Goal: Task Accomplishment & Management: Manage account settings

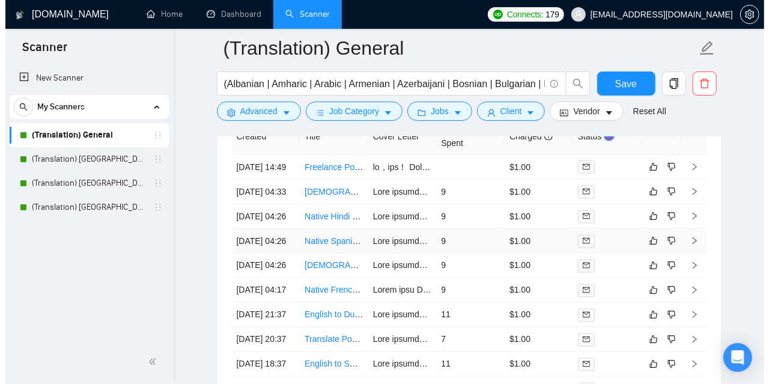
scroll to position [3063, 0]
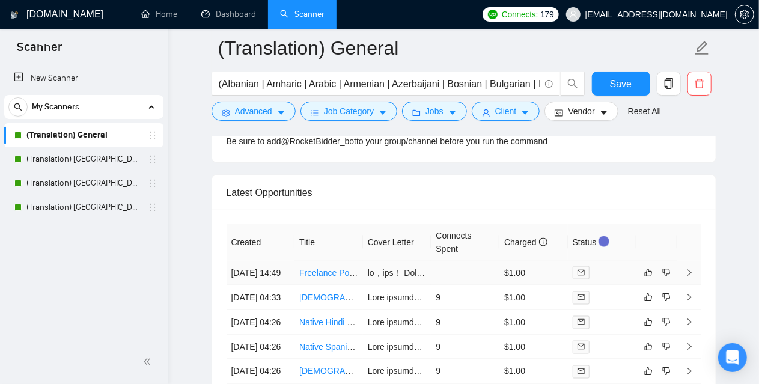
click at [584, 270] on icon "mail" at bounding box center [580, 272] width 7 height 5
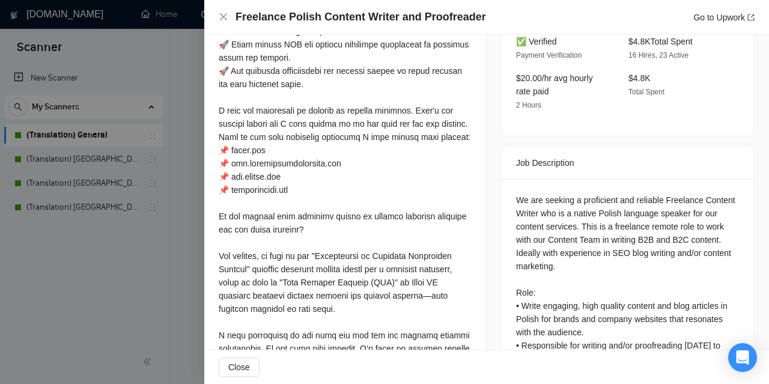
scroll to position [162, 0]
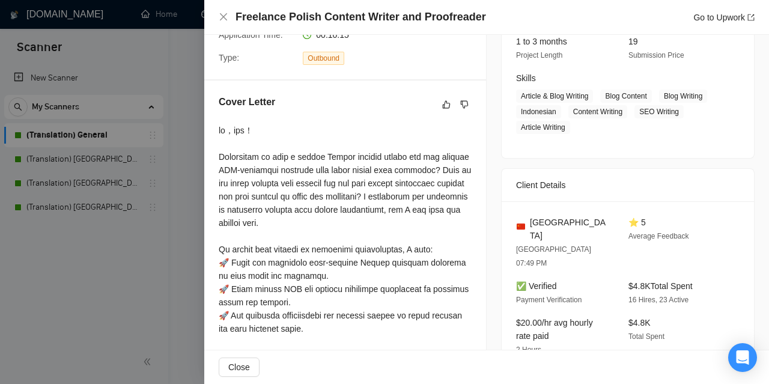
copy div "你好，晚上好！"
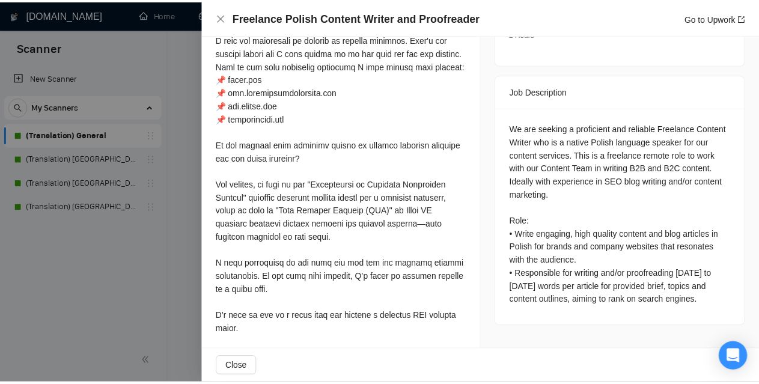
scroll to position [522, 0]
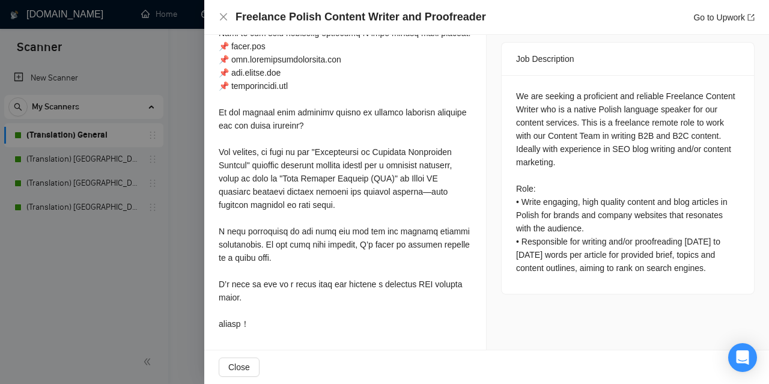
click at [241, 321] on div at bounding box center [345, 52] width 253 height 555
copy div "你好，晚上好！ Struggling to find a native Polish content writer who can deliver SEO-o…"
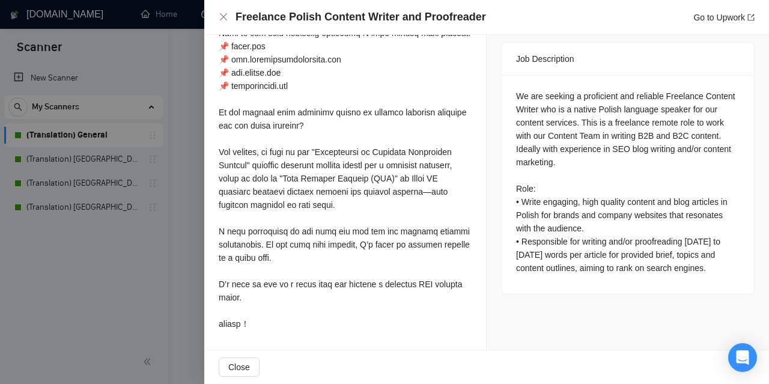
click at [164, 228] on div at bounding box center [384, 192] width 769 height 384
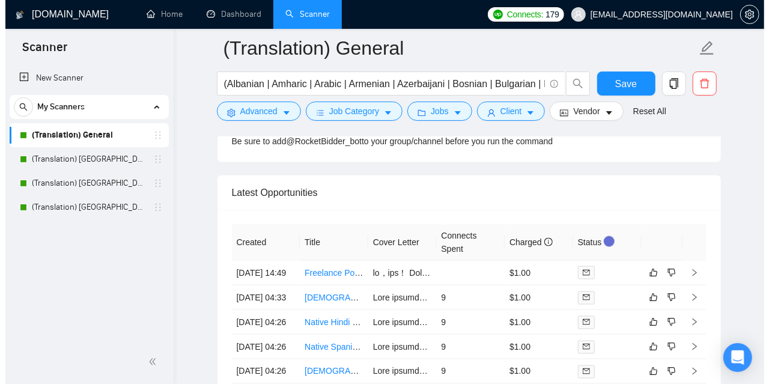
scroll to position [3123, 0]
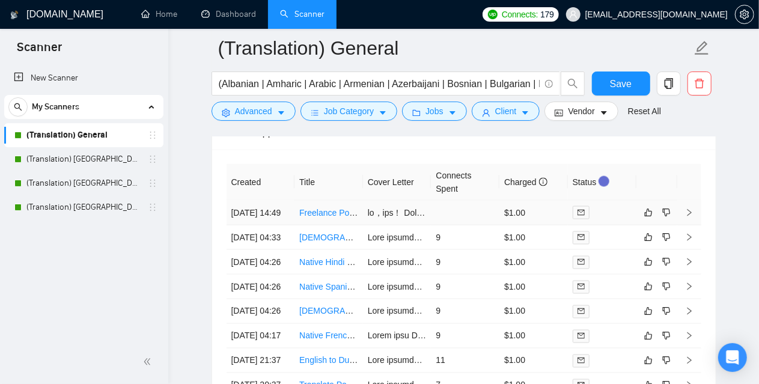
click at [257, 204] on td "[DATE] 14:49" at bounding box center [260, 213] width 68 height 25
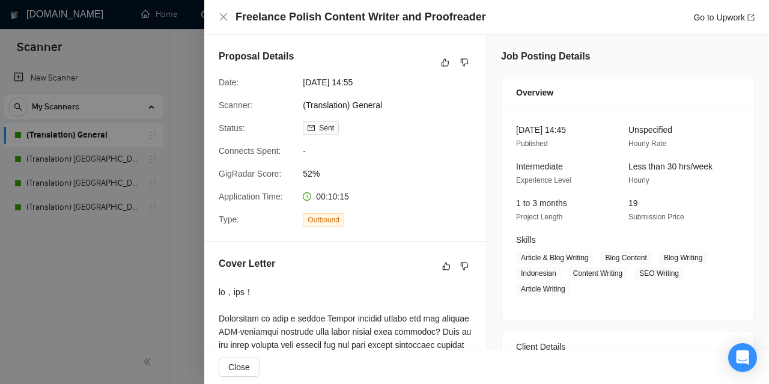
click at [185, 213] on div at bounding box center [384, 192] width 769 height 384
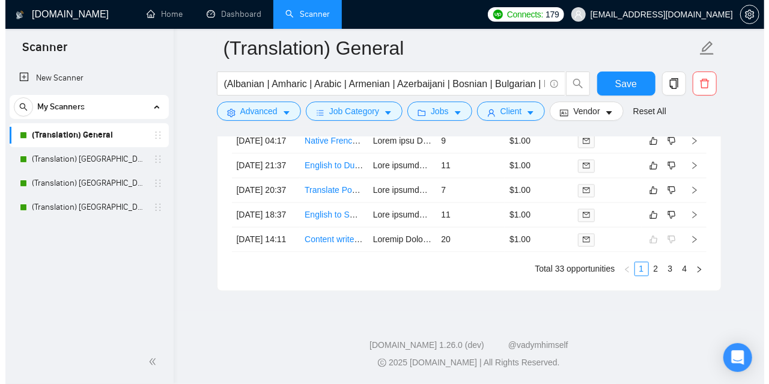
scroll to position [3183, 0]
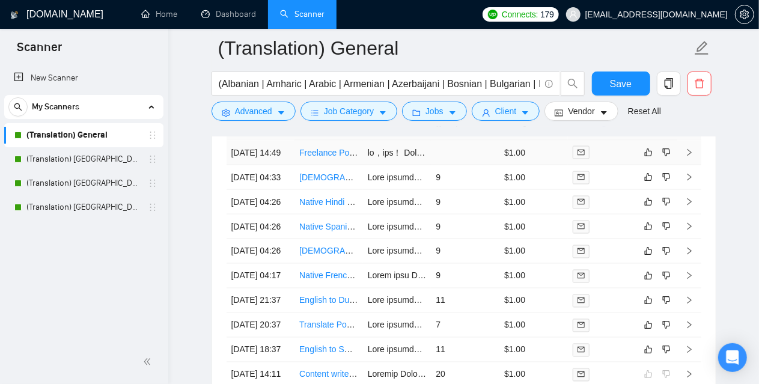
click at [231, 147] on td "[DATE] 14:49" at bounding box center [260, 153] width 68 height 25
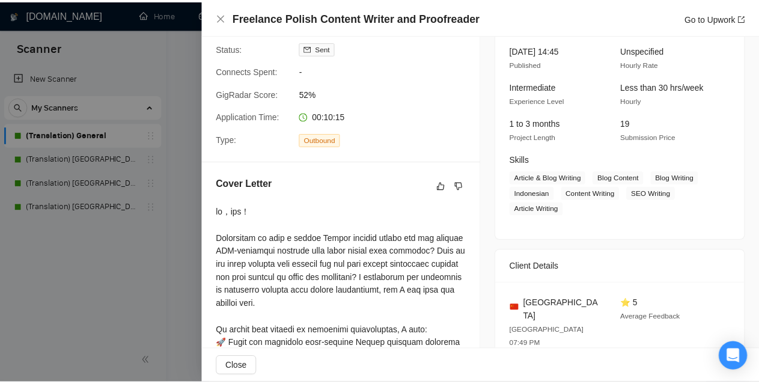
scroll to position [120, 0]
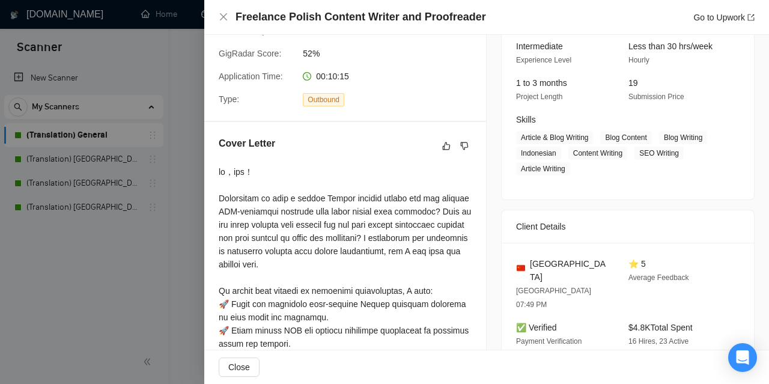
click at [119, 305] on div at bounding box center [384, 192] width 769 height 384
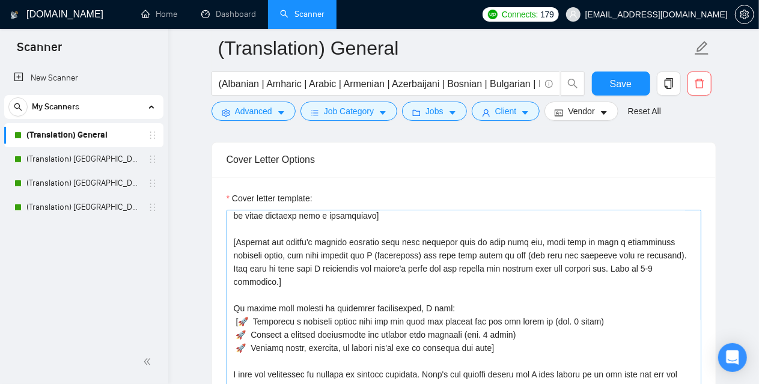
scroll to position [60, 0]
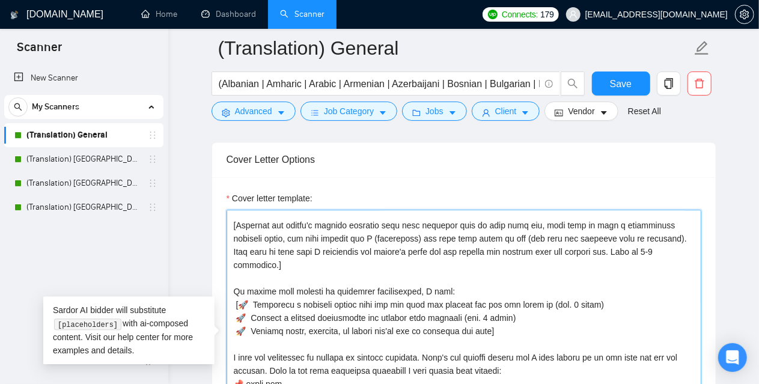
click at [605, 246] on textarea "Cover letter template:" at bounding box center [463, 345] width 474 height 270
click at [476, 271] on textarea "Cover letter template:" at bounding box center [463, 345] width 474 height 270
drag, startPoint x: 568, startPoint y: 243, endPoint x: 635, endPoint y: 242, distance: 67.3
click at [635, 242] on textarea "Cover letter template:" at bounding box center [463, 345] width 474 height 270
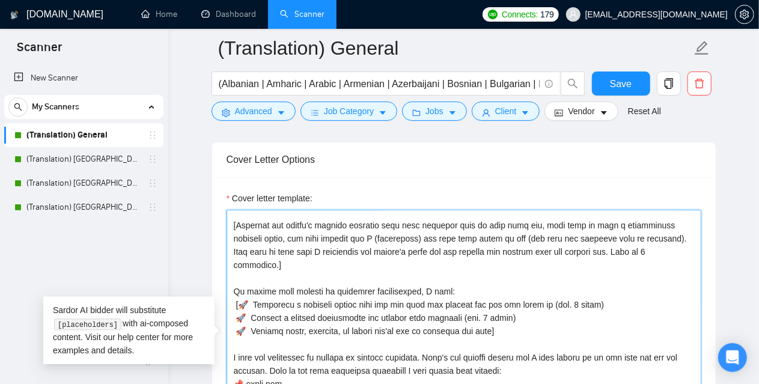
drag, startPoint x: 565, startPoint y: 246, endPoint x: 639, endPoint y: 244, distance: 74.5
click at [639, 244] on textarea "Cover letter template:" at bounding box center [463, 345] width 474 height 270
type textarea "[Write a personal greeting using the client's name or company name (if any is p…"
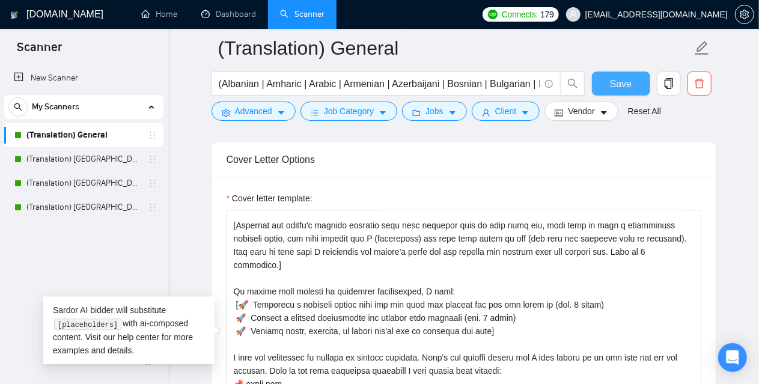
click at [619, 82] on span "Save" at bounding box center [621, 83] width 22 height 15
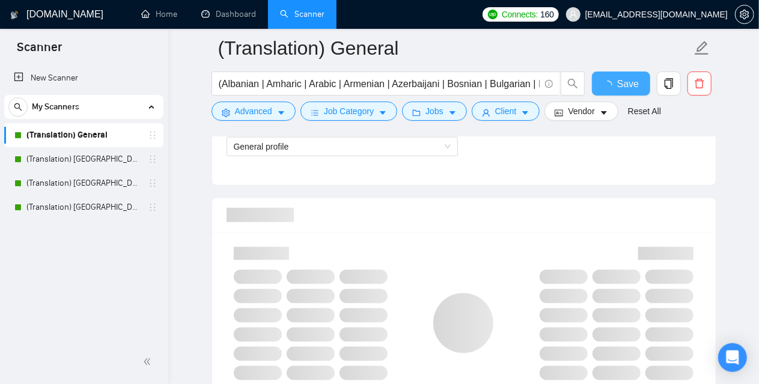
scroll to position [541, 0]
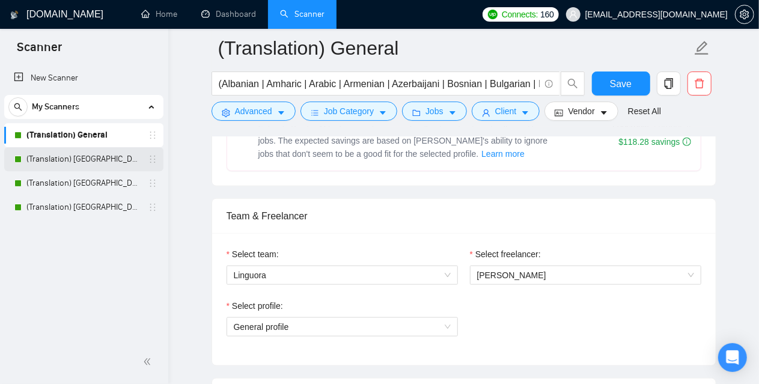
click at [100, 156] on link "(Translation) [GEOGRAPHIC_DATA]" at bounding box center [83, 159] width 114 height 24
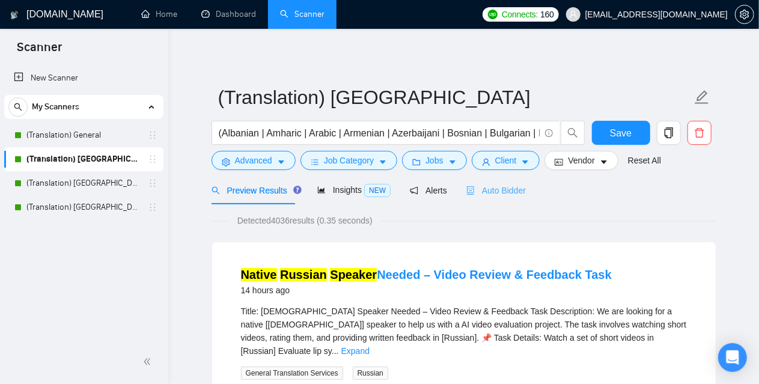
click at [469, 182] on div "Auto Bidder" at bounding box center [495, 190] width 59 height 28
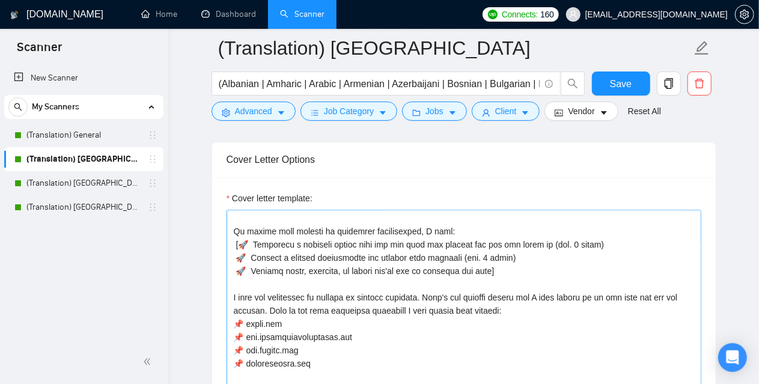
scroll to position [60, 0]
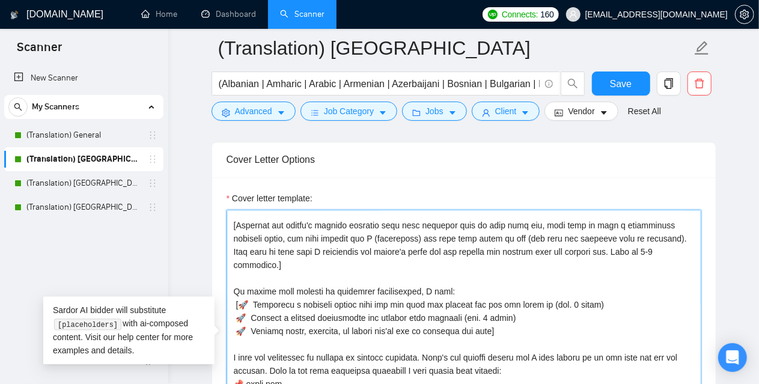
drag, startPoint x: 565, startPoint y: 246, endPoint x: 646, endPoint y: 243, distance: 81.7
click at [646, 243] on textarea "Cover letter template:" at bounding box center [463, 345] width 474 height 270
paste textarea "2"
type textarea "[Write a personal greeting using the client's name or company name (if any is p…"
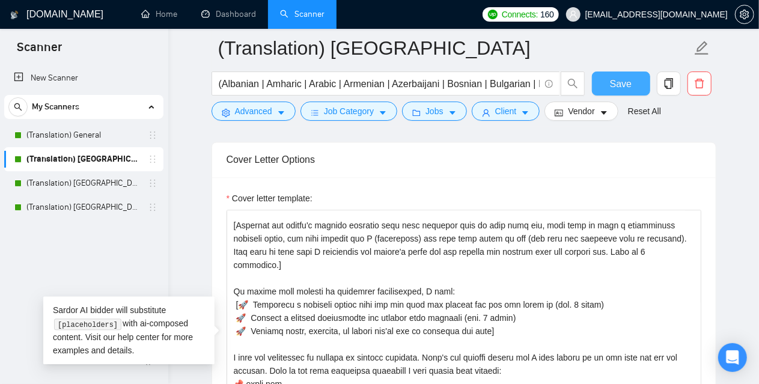
click at [623, 81] on span "Save" at bounding box center [621, 83] width 22 height 15
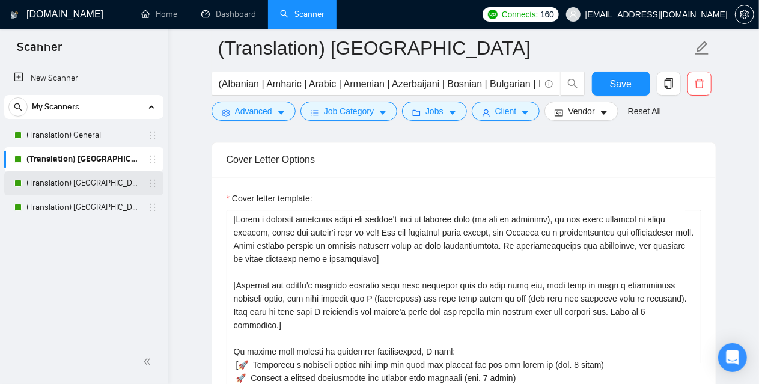
click at [60, 183] on link "(Translation) [GEOGRAPHIC_DATA]" at bounding box center [83, 183] width 114 height 24
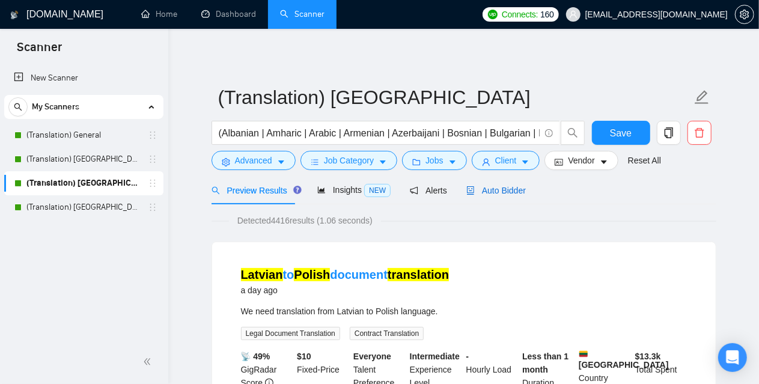
click at [520, 191] on span "Auto Bidder" at bounding box center [495, 191] width 59 height 10
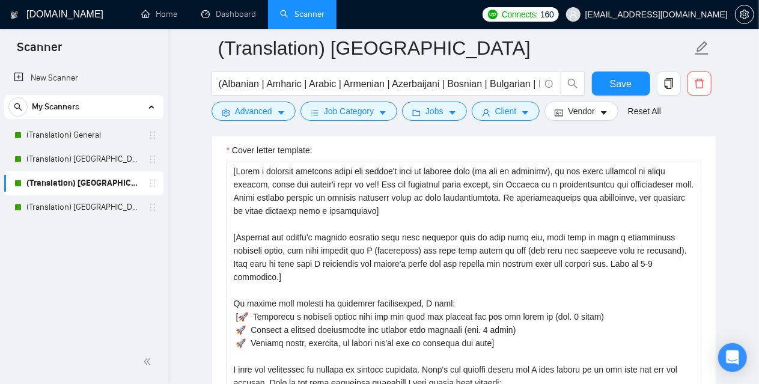
scroll to position [1321, 0]
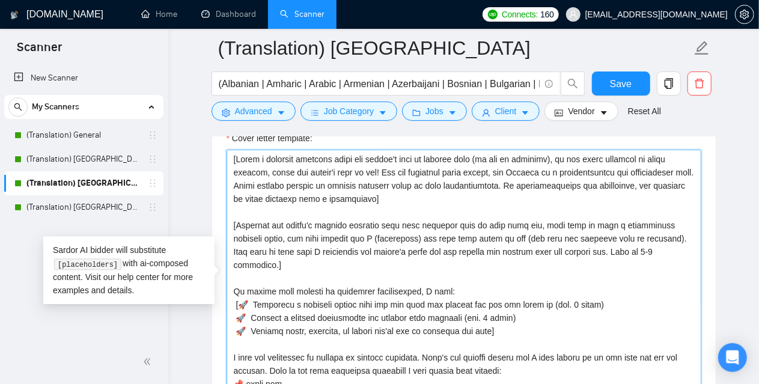
drag, startPoint x: 565, startPoint y: 244, endPoint x: 647, endPoint y: 246, distance: 82.9
click at [647, 246] on textarea "Cover letter template:" at bounding box center [463, 285] width 474 height 270
paste textarea "2"
type textarea "[Write a personal greeting using the client's name or company name (if any is p…"
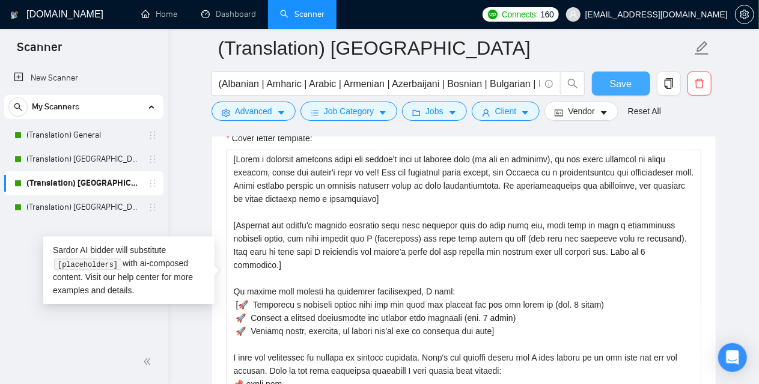
click at [625, 83] on span "Save" at bounding box center [621, 83] width 22 height 15
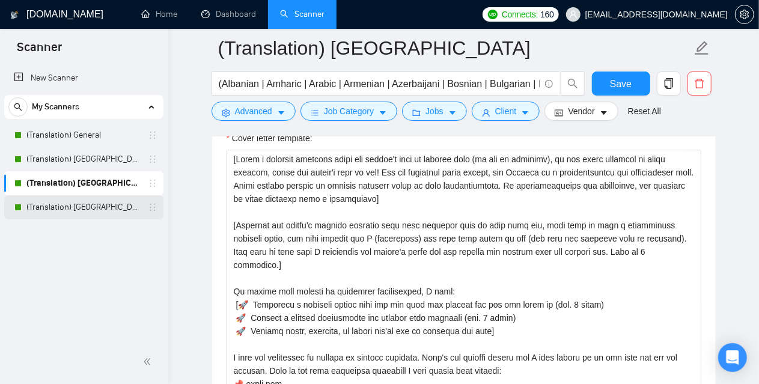
click at [79, 213] on link "(Translation) [GEOGRAPHIC_DATA]" at bounding box center [83, 207] width 114 height 24
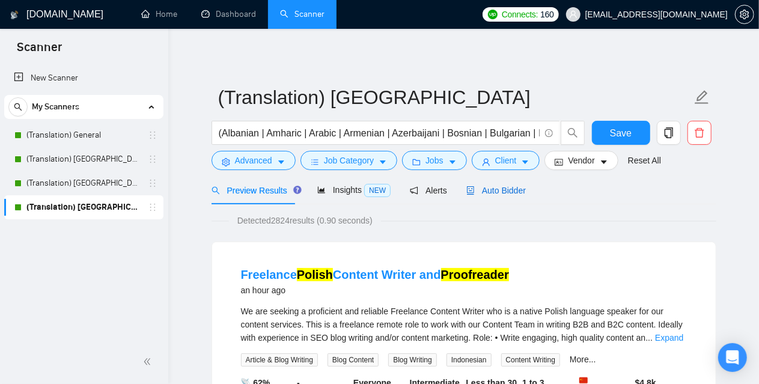
click at [494, 193] on span "Auto Bidder" at bounding box center [495, 191] width 59 height 10
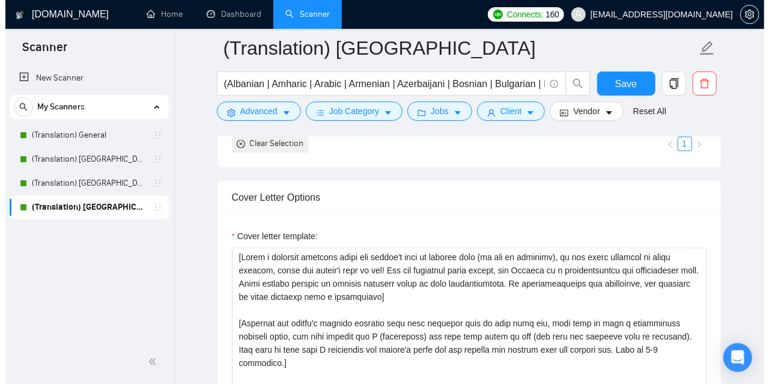
scroll to position [1321, 0]
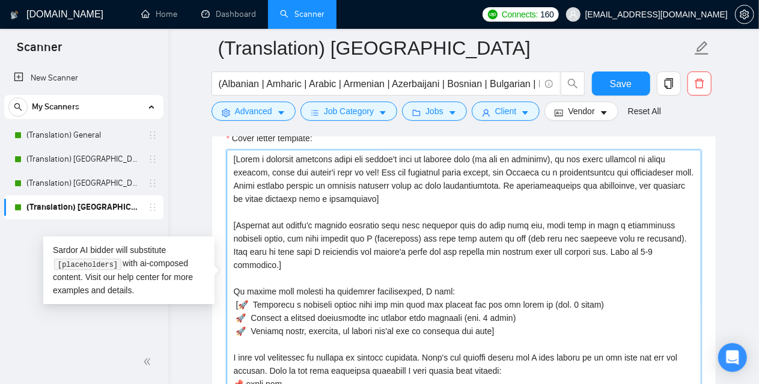
drag, startPoint x: 565, startPoint y: 249, endPoint x: 647, endPoint y: 249, distance: 82.3
click at [647, 249] on textarea "Cover letter template:" at bounding box center [463, 285] width 474 height 270
paste textarea "2"
type textarea "[Write a personal greeting using the client's name or company name (if any is p…"
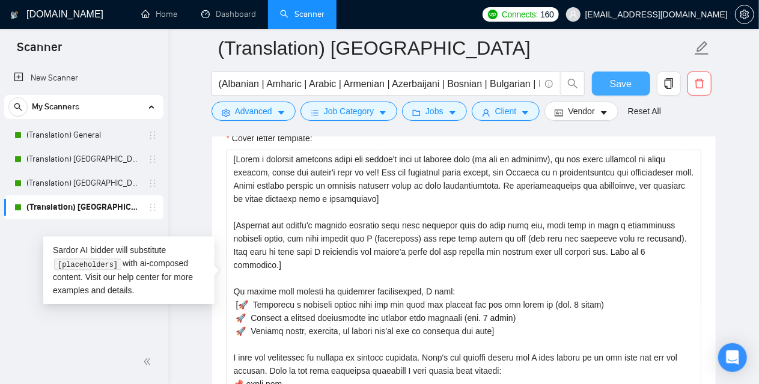
click at [626, 79] on span "Save" at bounding box center [621, 83] width 22 height 15
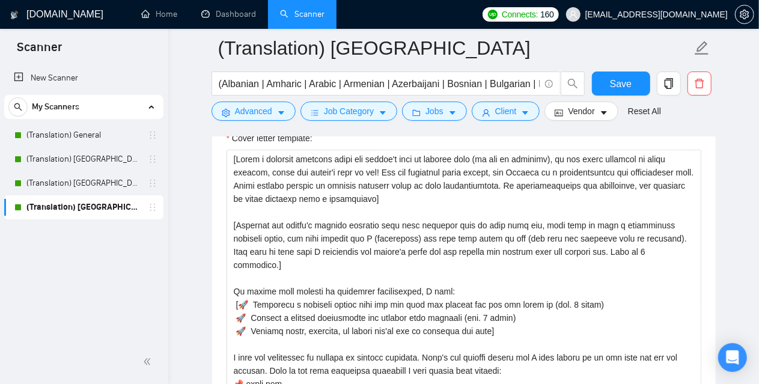
click at [740, 130] on div "GigRadar.io Home Dashboard Scanner Connects: 160 givijorjadze@yahoo.com (Transl…" at bounding box center [463, 350] width 590 height 3342
click at [639, 83] on button "Save" at bounding box center [621, 83] width 58 height 24
click at [448, 115] on icon "caret-down" at bounding box center [452, 113] width 8 height 8
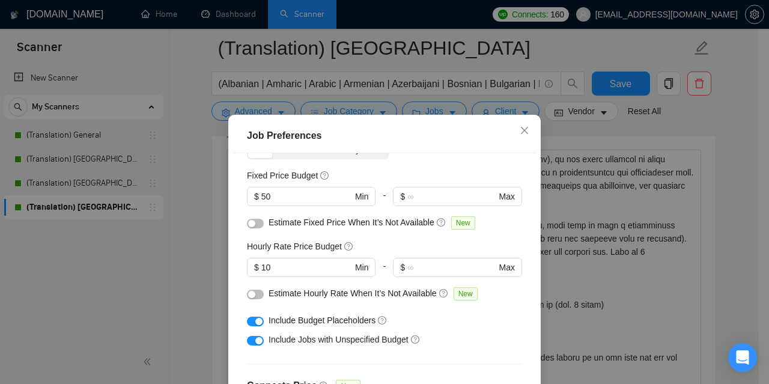
scroll to position [60, 0]
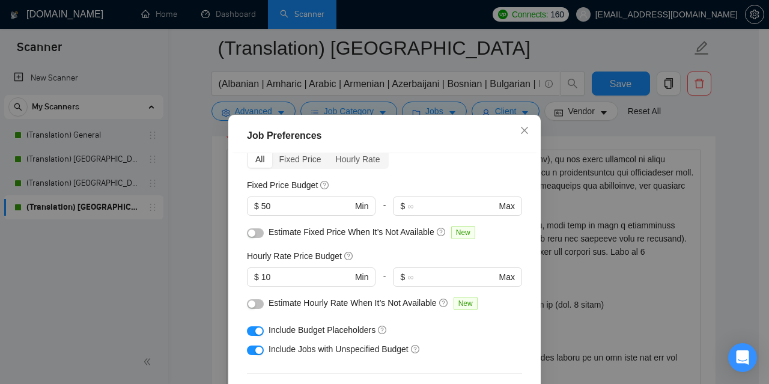
click at [733, 159] on div "Job Preferences Budget Project Type All Fixed Price Hourly Rate Fixed Price Bud…" at bounding box center [384, 192] width 769 height 384
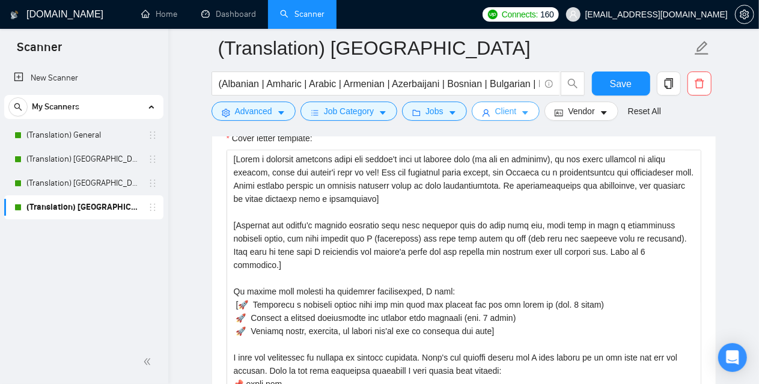
click at [508, 114] on span "Client" at bounding box center [506, 111] width 22 height 13
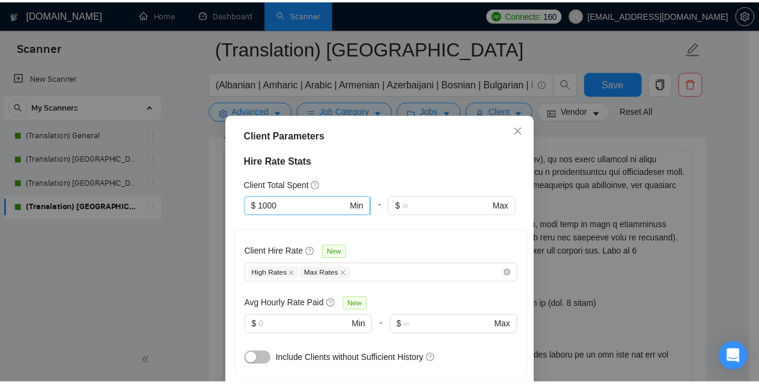
scroll to position [420, 0]
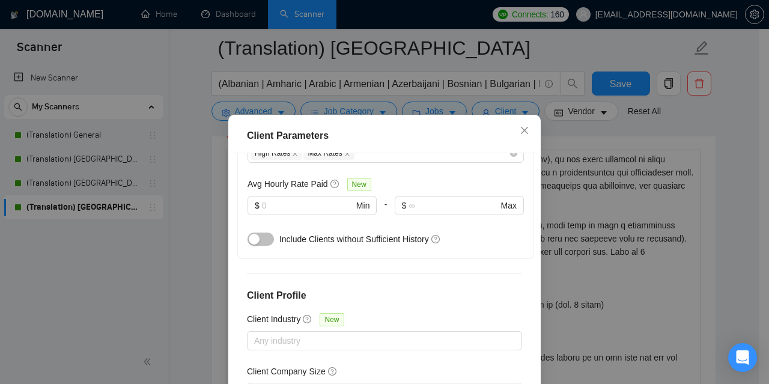
click at [726, 192] on div "Client Parameters Client Location Include Client Countries Asia Oceania Exclude…" at bounding box center [384, 192] width 769 height 384
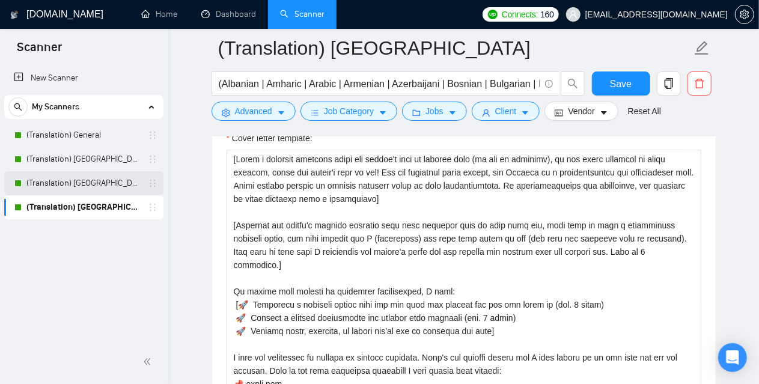
click at [85, 183] on link "(Translation) [GEOGRAPHIC_DATA]" at bounding box center [83, 183] width 114 height 24
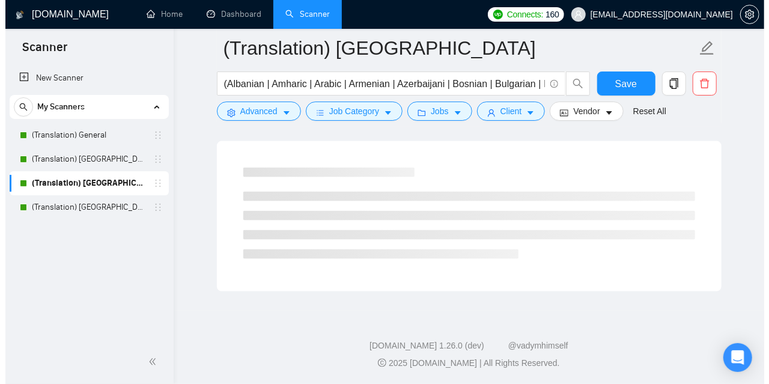
scroll to position [768, 0]
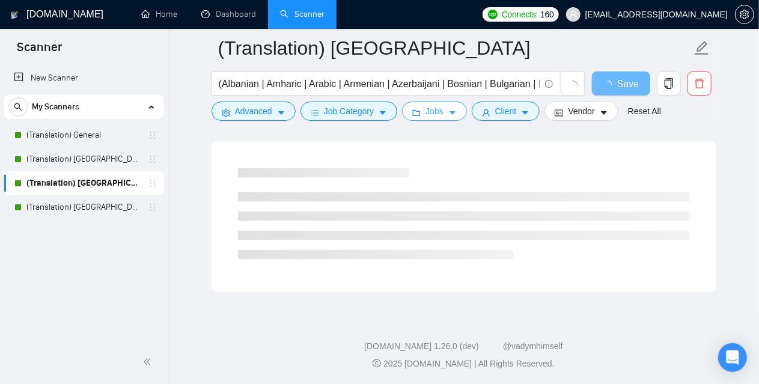
click at [448, 111] on icon "caret-down" at bounding box center [452, 113] width 8 height 8
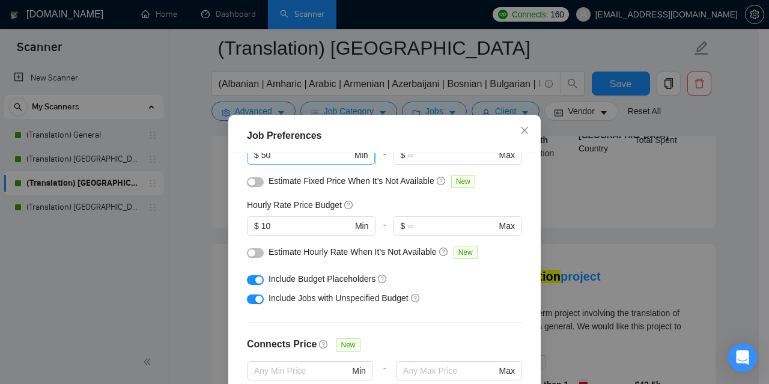
scroll to position [120, 0]
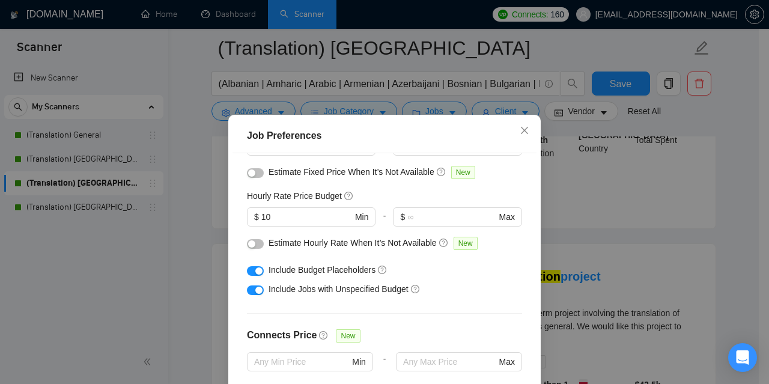
click at [748, 171] on div "Job Preferences Budget Project Type All Fixed Price Hourly Rate Fixed Price Bud…" at bounding box center [384, 192] width 769 height 384
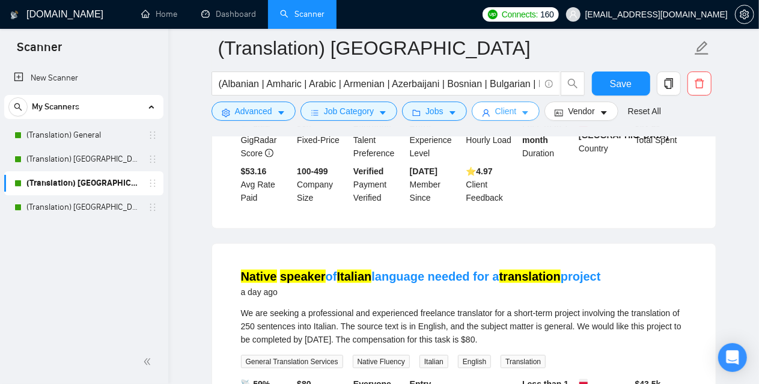
click at [498, 114] on span "Client" at bounding box center [506, 111] width 22 height 13
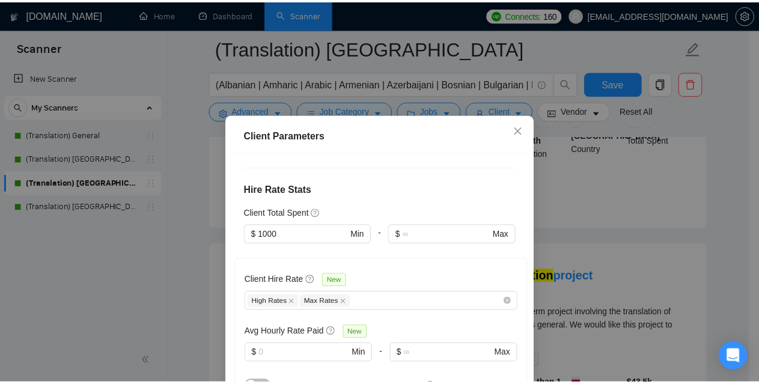
scroll to position [300, 0]
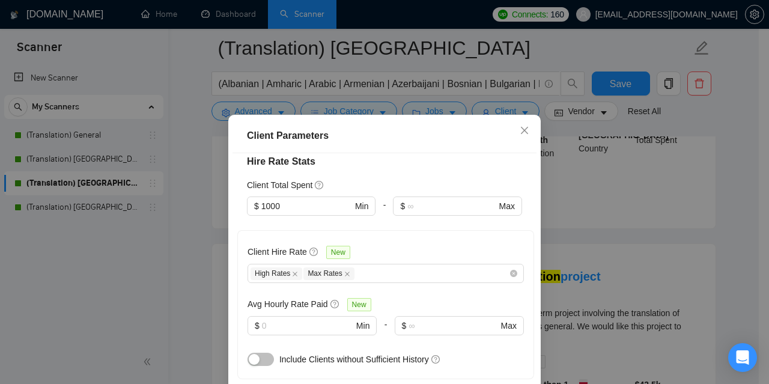
click at [204, 234] on div "Client Parameters Client Location Include Client Countries Europe Exclude Clien…" at bounding box center [384, 192] width 769 height 384
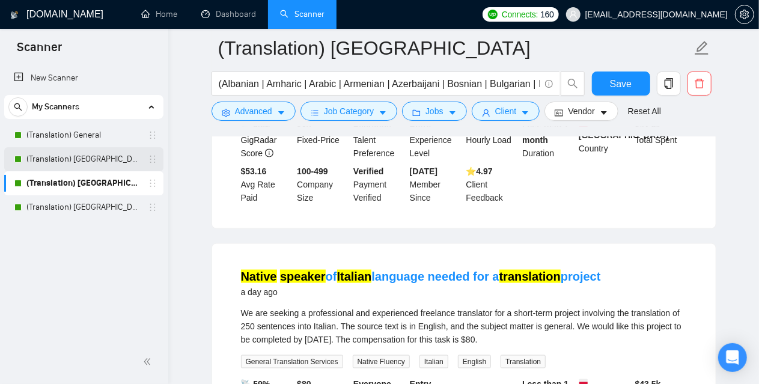
click at [84, 158] on link "(Translation) [GEOGRAPHIC_DATA]" at bounding box center [83, 159] width 114 height 24
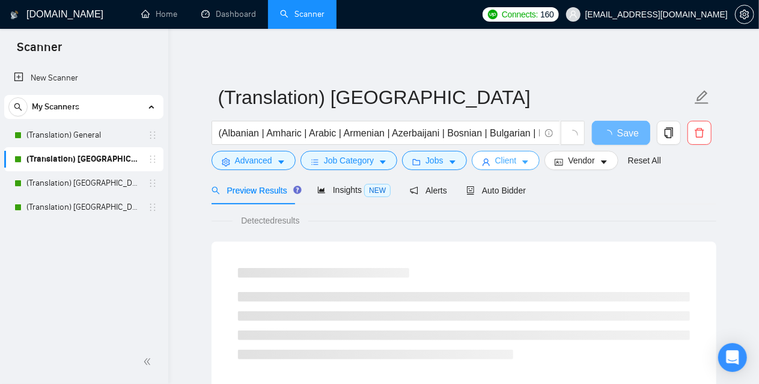
click at [506, 152] on button "Client" at bounding box center [505, 160] width 68 height 19
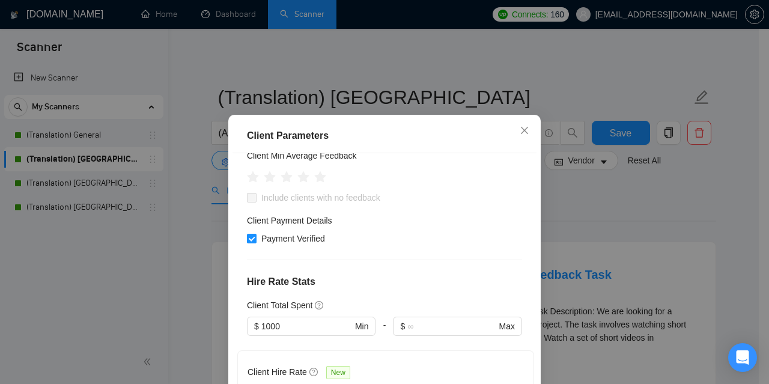
scroll to position [240, 0]
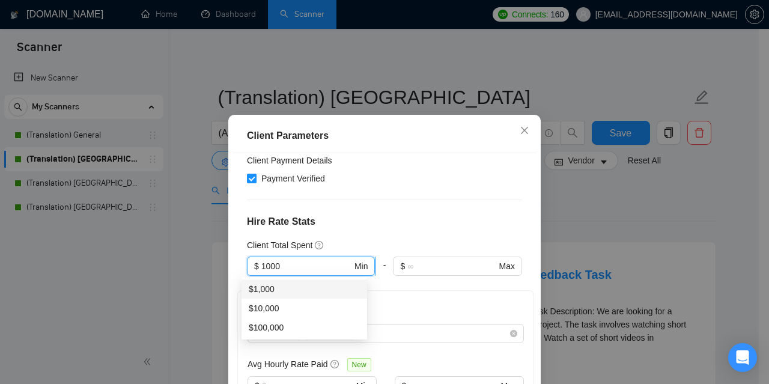
drag, startPoint x: 265, startPoint y: 264, endPoint x: 252, endPoint y: 265, distance: 12.7
click at [252, 265] on span "$ 1000 Min" at bounding box center [311, 265] width 128 height 19
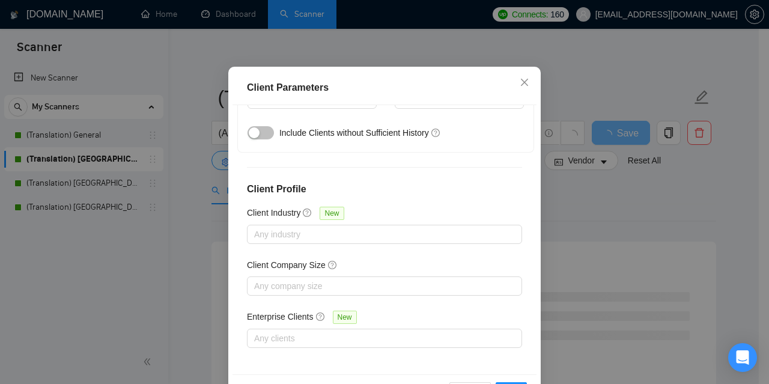
scroll to position [90, 0]
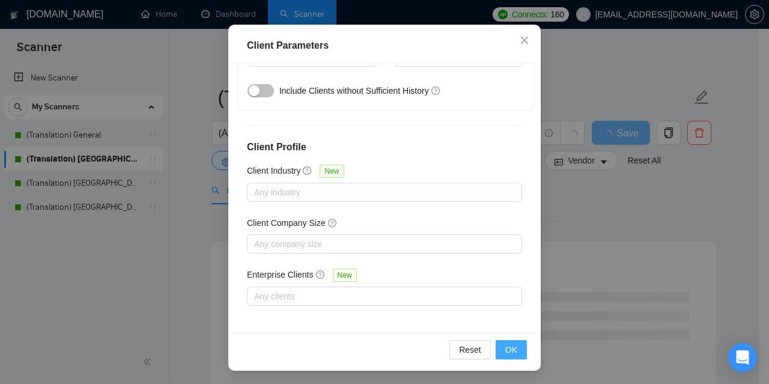
type input "500"
click at [508, 348] on span "OK" at bounding box center [511, 349] width 12 height 13
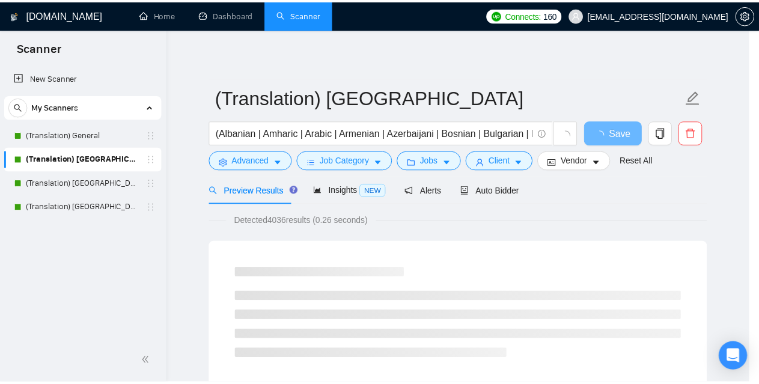
scroll to position [47, 0]
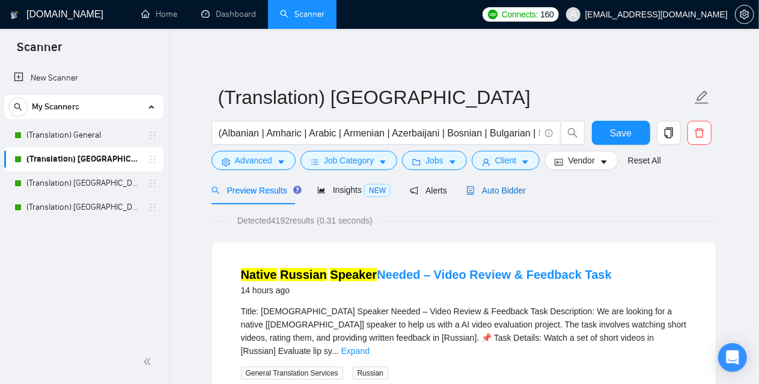
click at [503, 194] on span "Auto Bidder" at bounding box center [495, 191] width 59 height 10
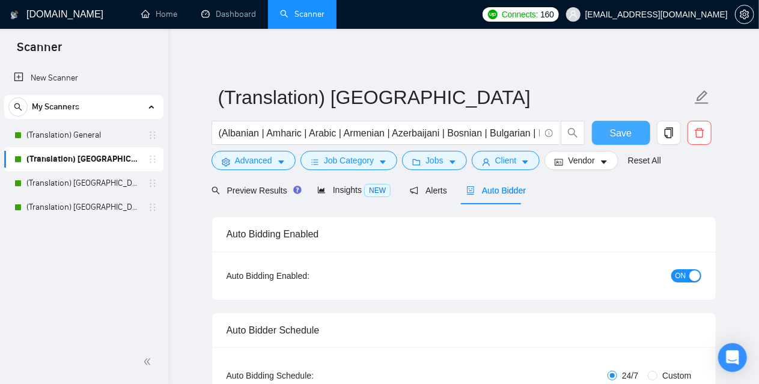
click at [627, 128] on span "Save" at bounding box center [621, 133] width 22 height 15
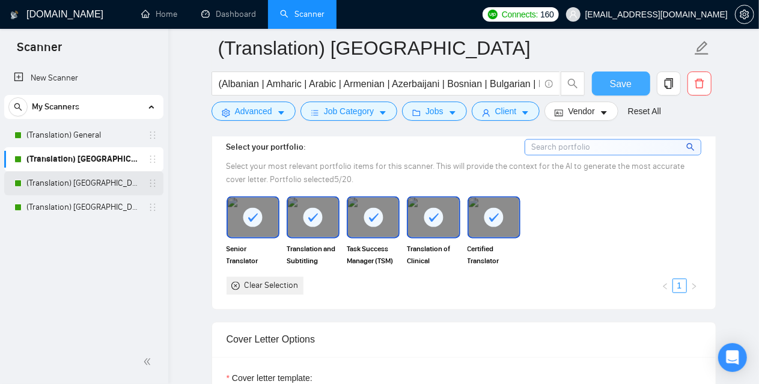
scroll to position [1321, 0]
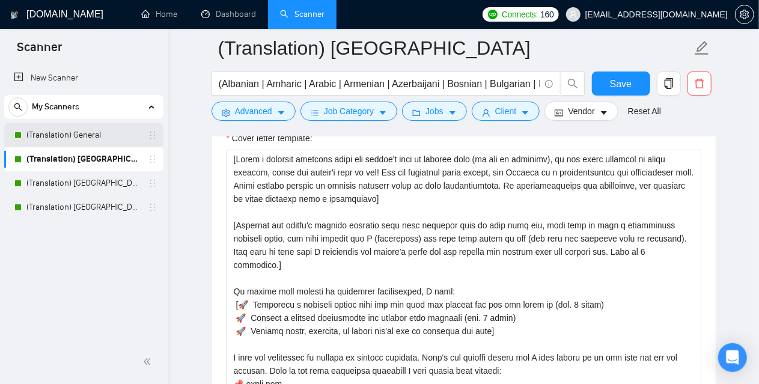
click at [86, 135] on link "(Translation) General" at bounding box center [83, 135] width 114 height 24
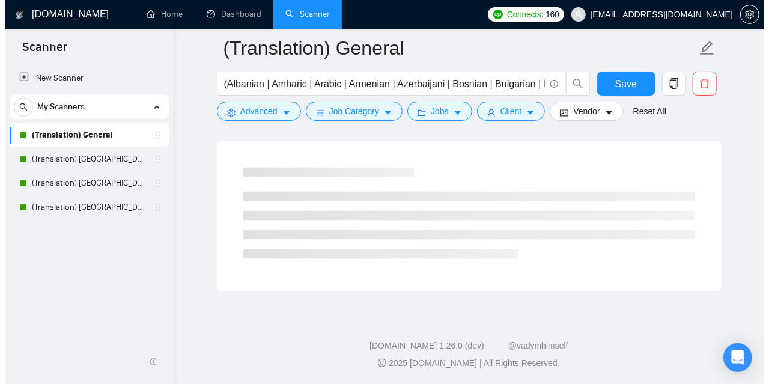
scroll to position [768, 0]
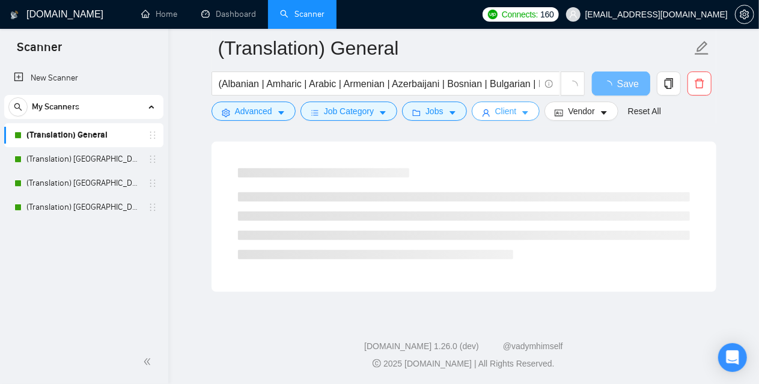
click at [509, 108] on span "Client" at bounding box center [506, 111] width 22 height 13
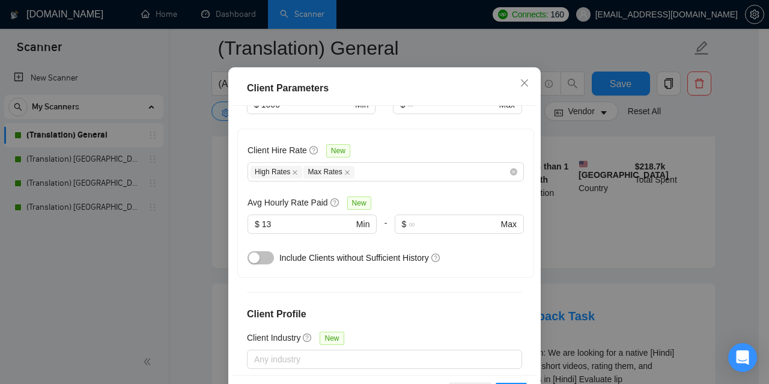
scroll to position [360, 0]
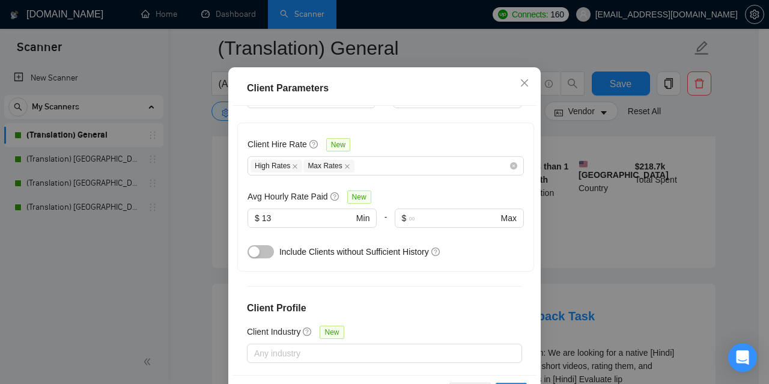
click at [656, 226] on div "Client Parameters Client Location Include Client Countries Select Exclude Clien…" at bounding box center [384, 192] width 769 height 384
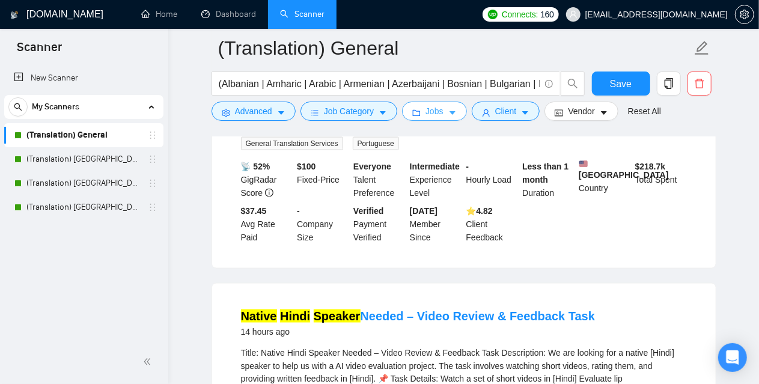
click at [440, 112] on button "Jobs" at bounding box center [434, 111] width 65 height 19
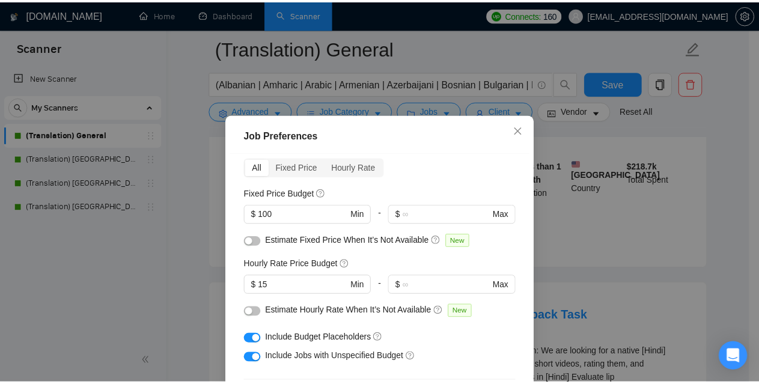
scroll to position [120, 0]
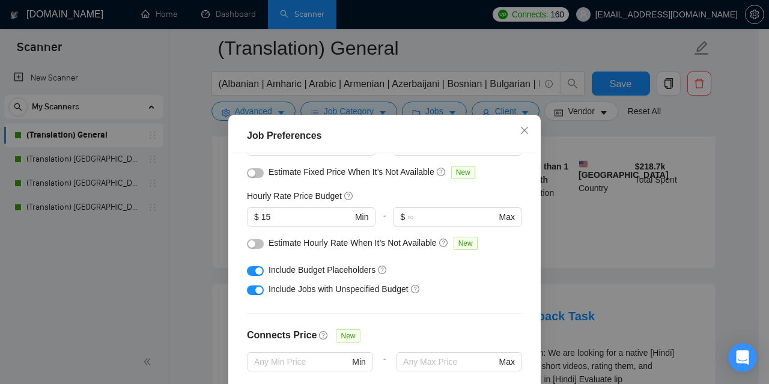
click at [739, 184] on div "Job Preferences Budget Project Type All Fixed Price Hourly Rate Fixed Price Bud…" at bounding box center [384, 192] width 769 height 384
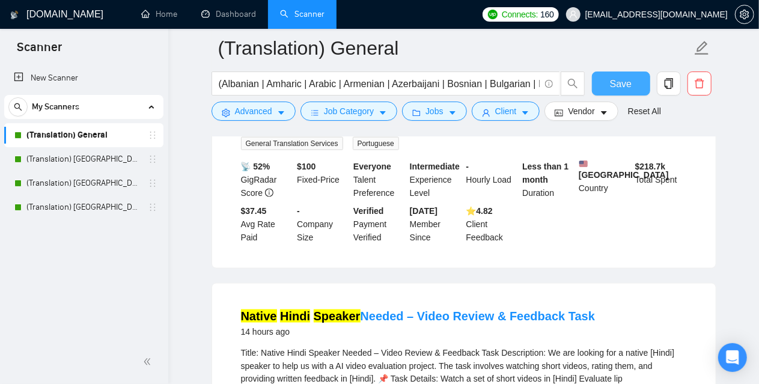
click at [634, 86] on button "Save" at bounding box center [621, 83] width 58 height 24
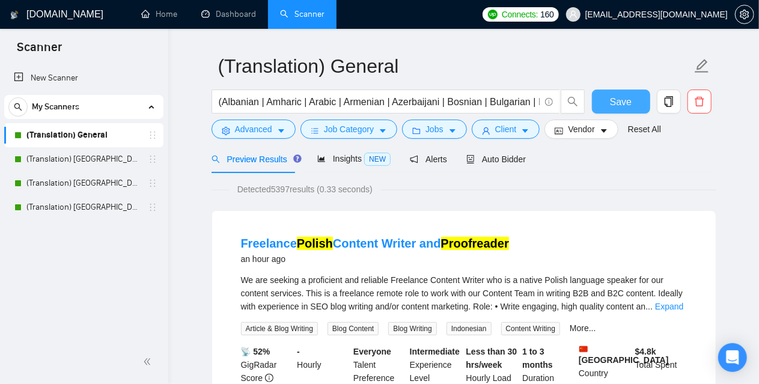
scroll to position [0, 0]
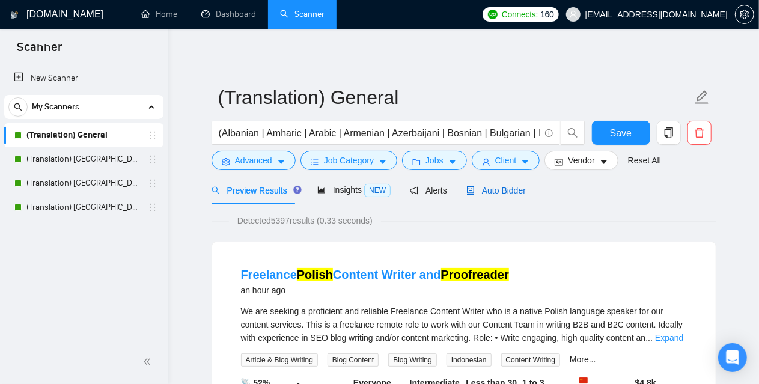
click at [475, 186] on span "Auto Bidder" at bounding box center [495, 191] width 59 height 10
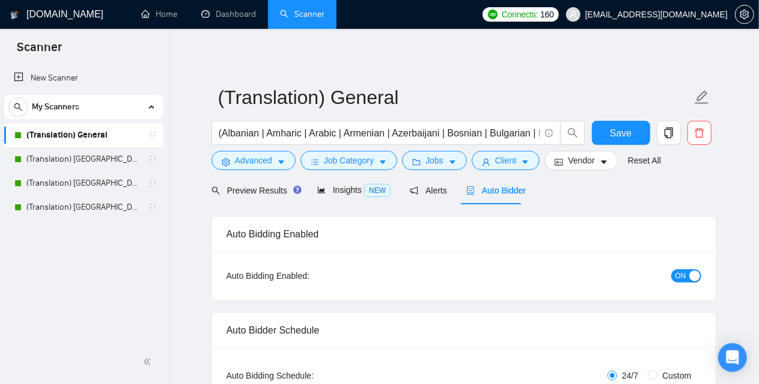
checkbox input "true"
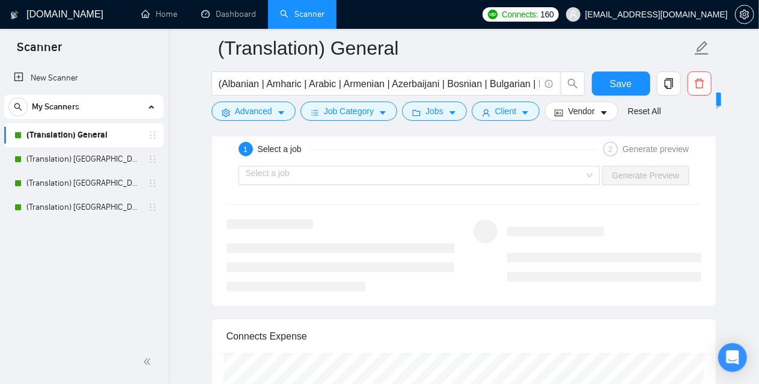
scroll to position [2282, 0]
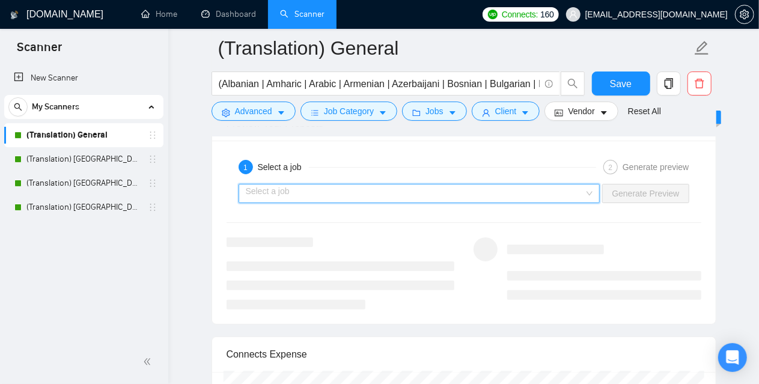
click at [327, 184] on input "search" at bounding box center [415, 193] width 339 height 18
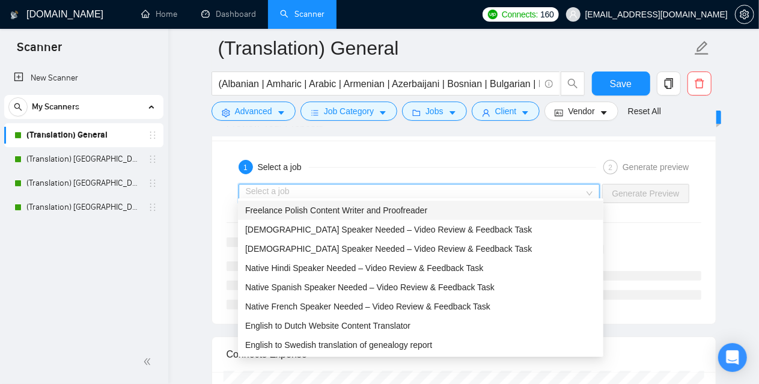
click at [316, 211] on span "Freelance Polish Content Writer and Proofreader" at bounding box center [336, 210] width 182 height 10
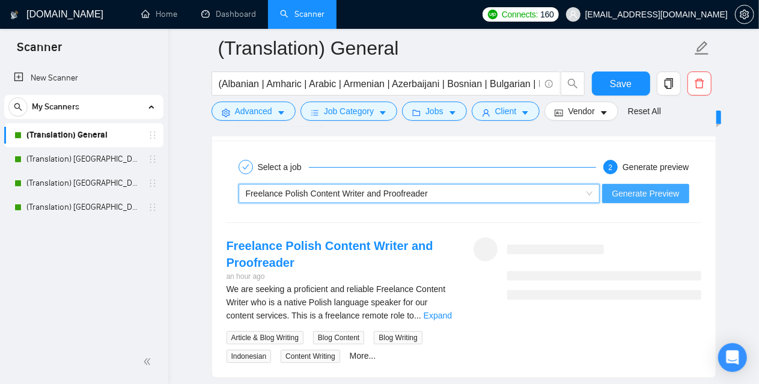
click at [657, 187] on span "Generate Preview" at bounding box center [644, 193] width 67 height 13
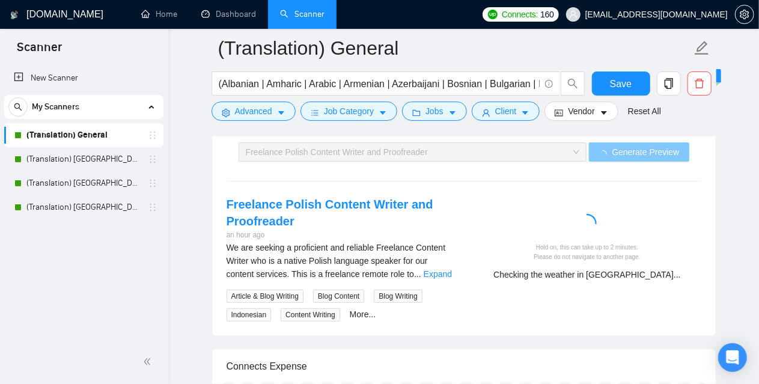
scroll to position [2342, 0]
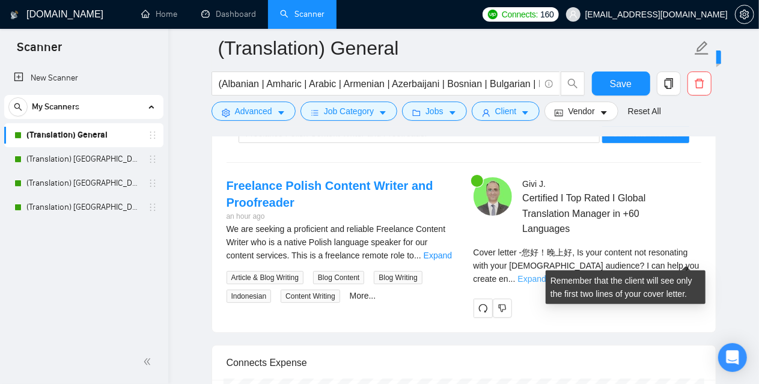
click at [546, 274] on link "Expand" at bounding box center [532, 279] width 28 height 10
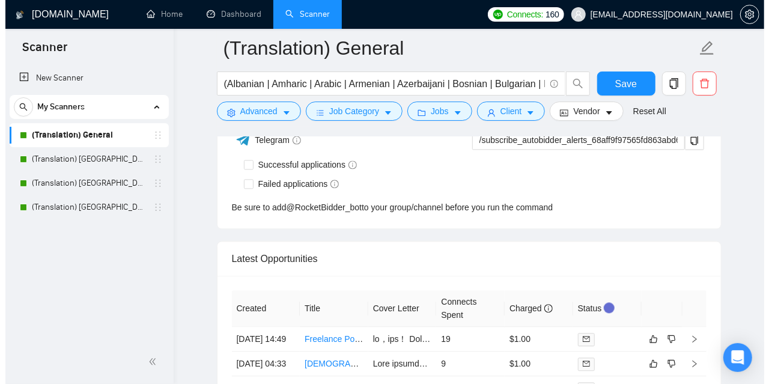
scroll to position [3604, 0]
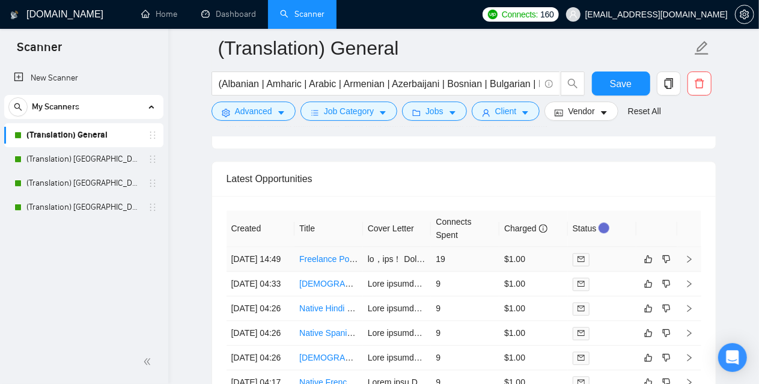
click at [441, 268] on td "19" at bounding box center [465, 259] width 68 height 25
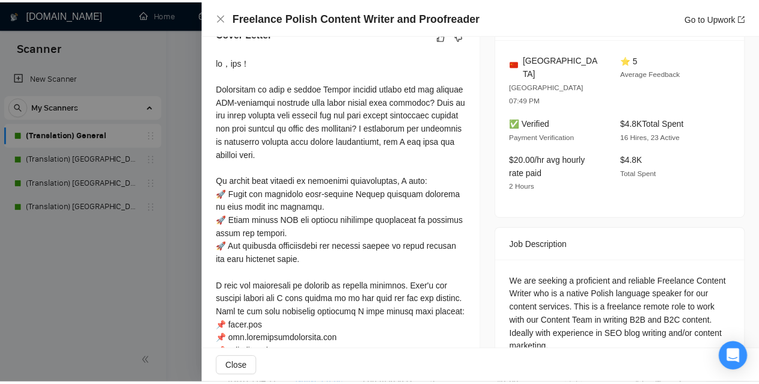
scroll to position [360, 0]
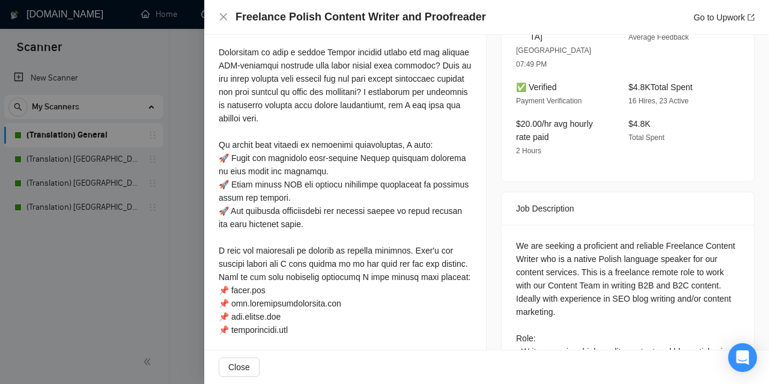
click at [23, 265] on div at bounding box center [384, 192] width 769 height 384
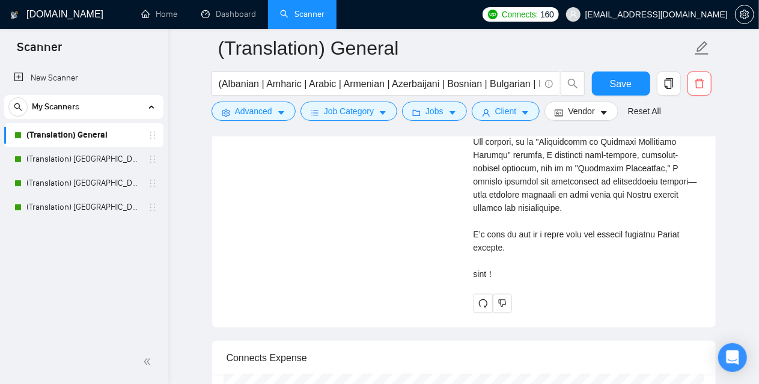
scroll to position [2823, 0]
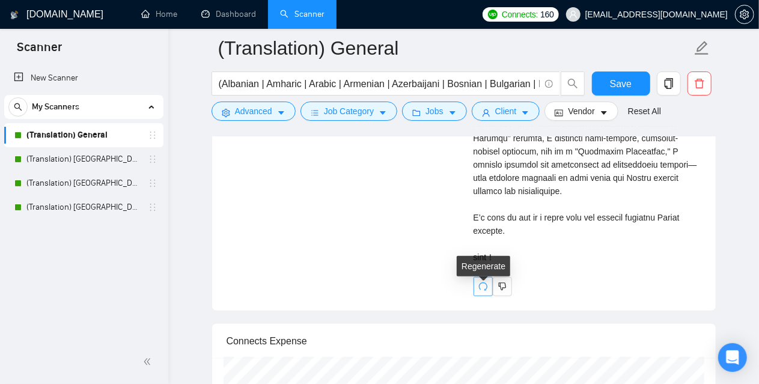
click at [478, 288] on icon "redo" at bounding box center [483, 287] width 10 height 10
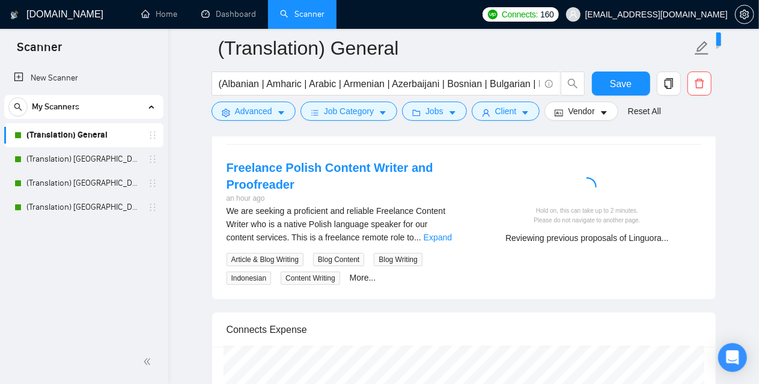
scroll to position [2342, 0]
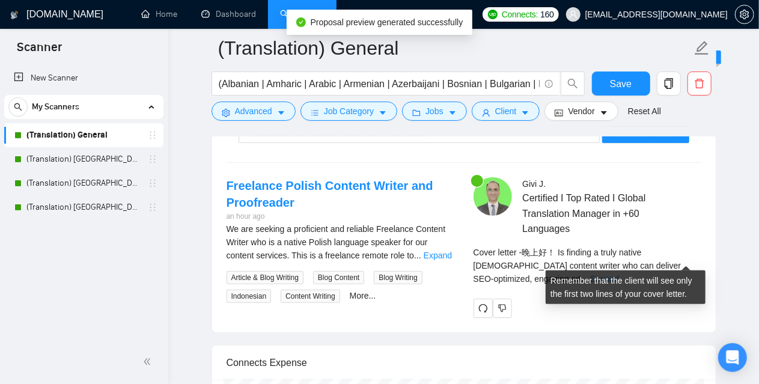
click at [619, 274] on link "Expand" at bounding box center [604, 279] width 28 height 10
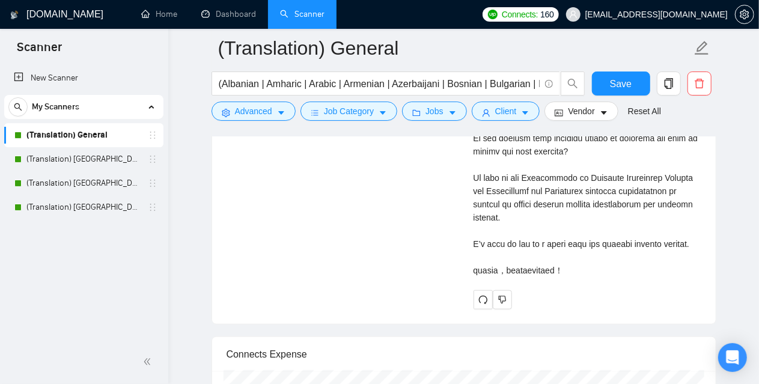
scroll to position [3003, 0]
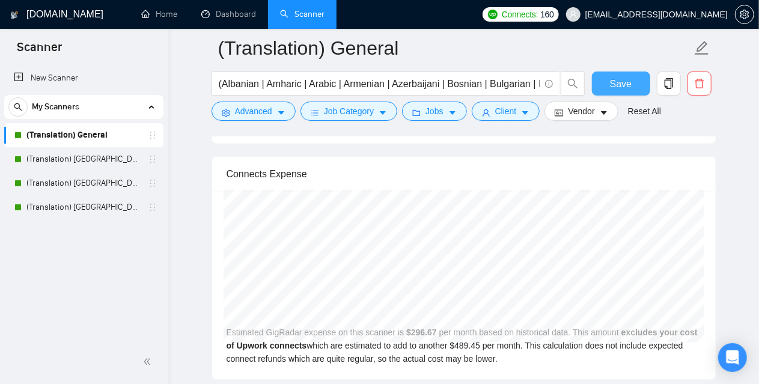
click at [623, 86] on span "Save" at bounding box center [621, 83] width 22 height 15
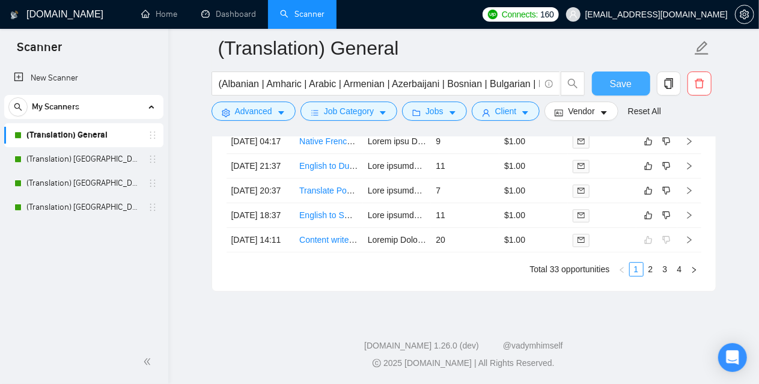
scroll to position [3952, 0]
click at [652, 270] on link "2" at bounding box center [650, 268] width 13 height 13
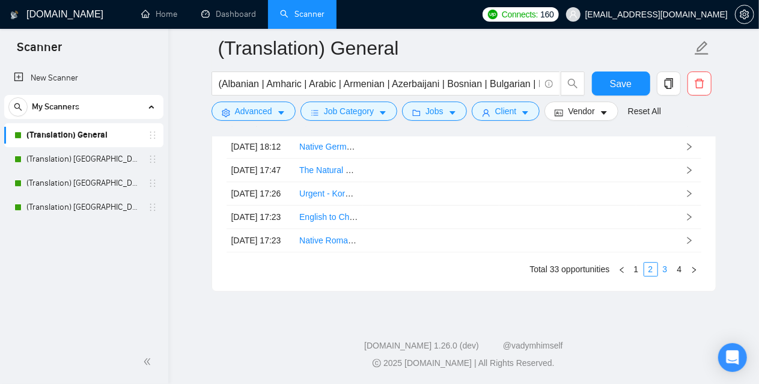
click at [663, 271] on link "3" at bounding box center [664, 268] width 13 height 13
click at [663, 271] on div "Created Title Cover Letter Connects Spent Charged Status 29 Aug, 2025 11:48 Nee…" at bounding box center [463, 128] width 474 height 296
click at [634, 265] on link "1" at bounding box center [635, 268] width 13 height 13
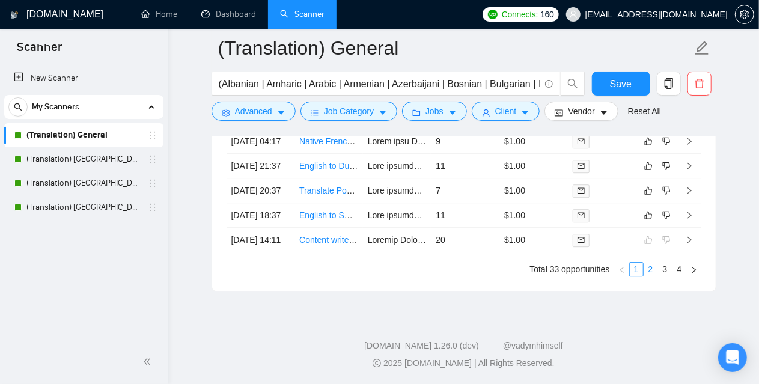
click at [655, 266] on link "2" at bounding box center [650, 268] width 13 height 13
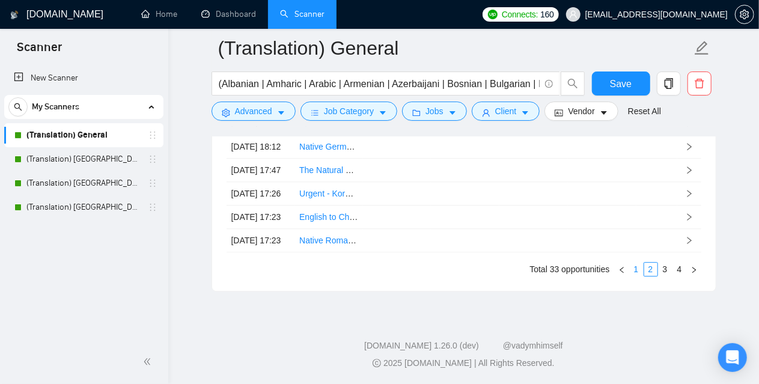
click at [632, 270] on link "1" at bounding box center [635, 268] width 13 height 13
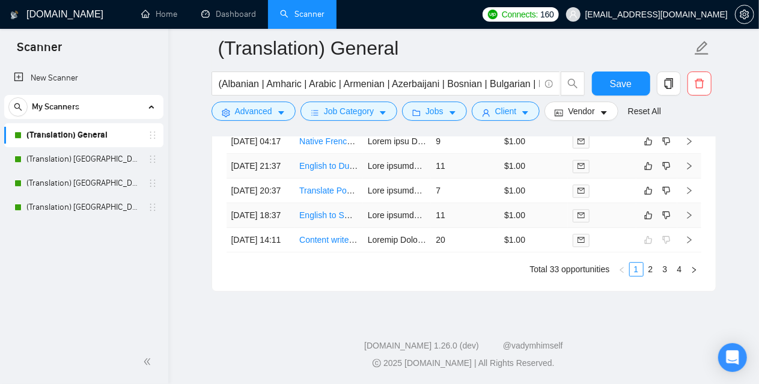
scroll to position [3892, 0]
click at [649, 276] on link "2" at bounding box center [650, 268] width 13 height 13
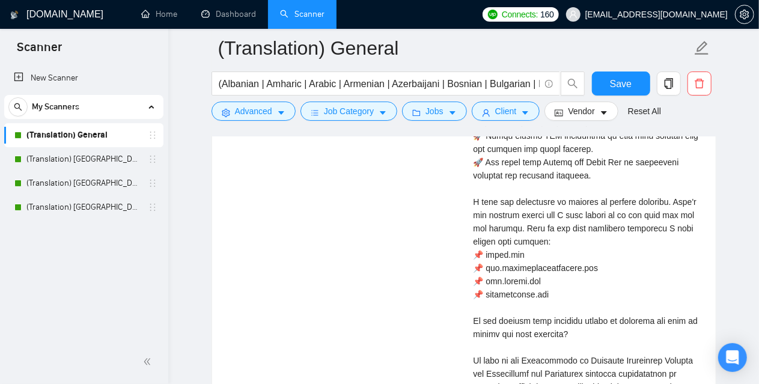
scroll to position [2631, 0]
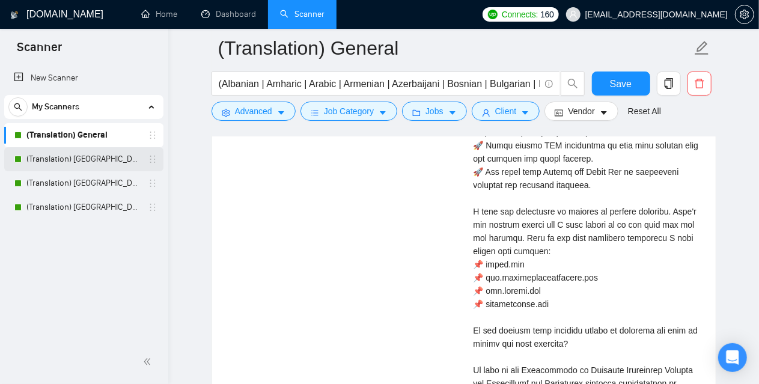
click at [104, 156] on link "(Translation) [GEOGRAPHIC_DATA]" at bounding box center [83, 159] width 114 height 24
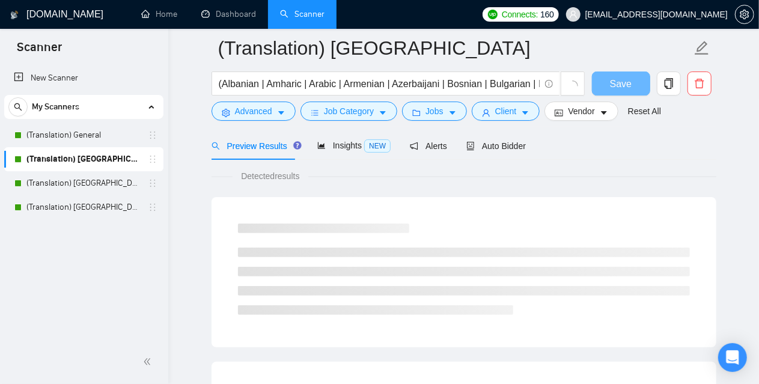
scroll to position [768, 0]
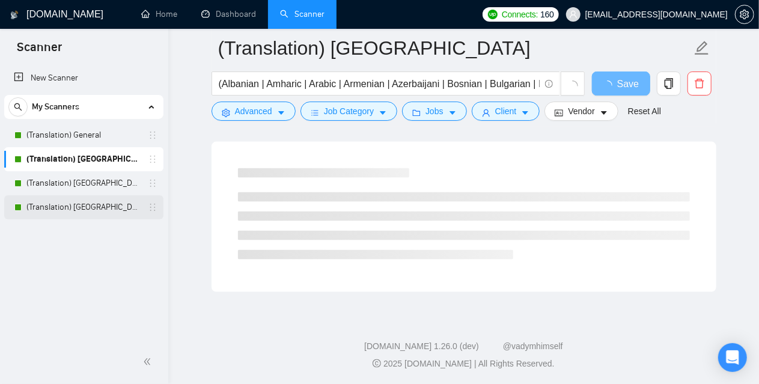
click at [53, 211] on link "(Translation) [GEOGRAPHIC_DATA]" at bounding box center [83, 207] width 114 height 24
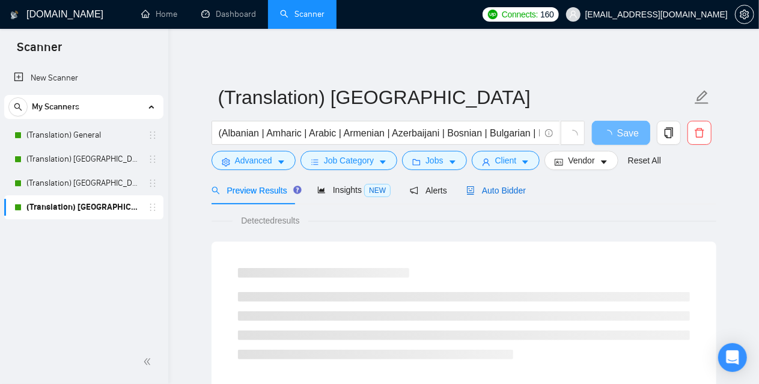
click at [514, 187] on span "Auto Bidder" at bounding box center [495, 191] width 59 height 10
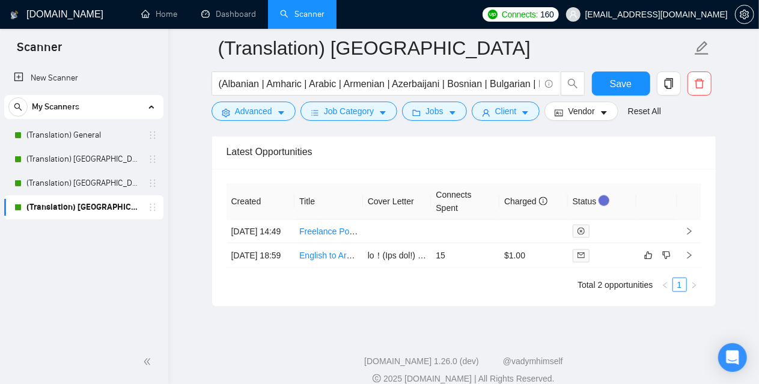
scroll to position [2973, 0]
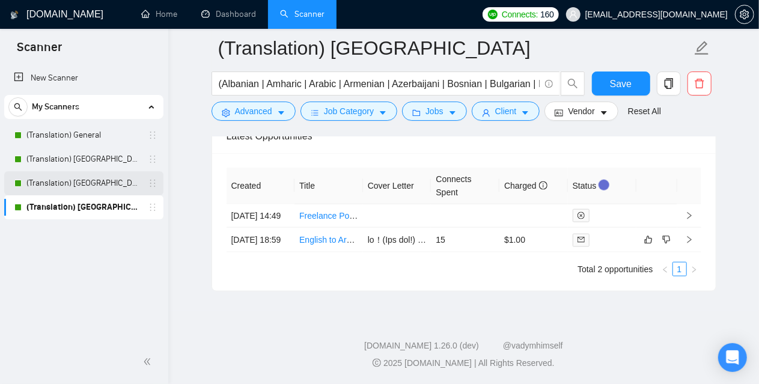
click at [73, 182] on link "(Translation) [GEOGRAPHIC_DATA]" at bounding box center [83, 183] width 114 height 24
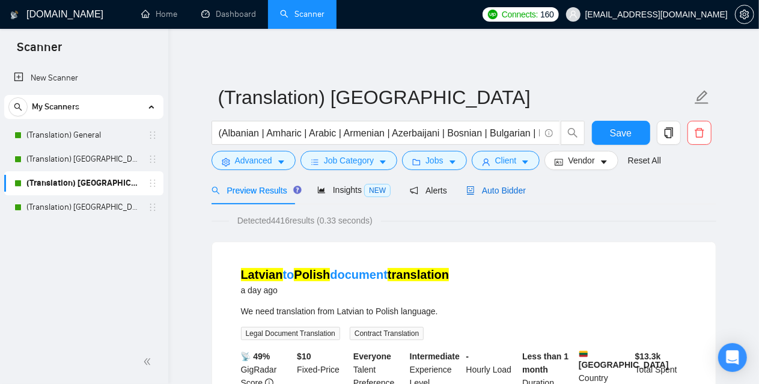
click at [495, 194] on span "Auto Bidder" at bounding box center [495, 191] width 59 height 10
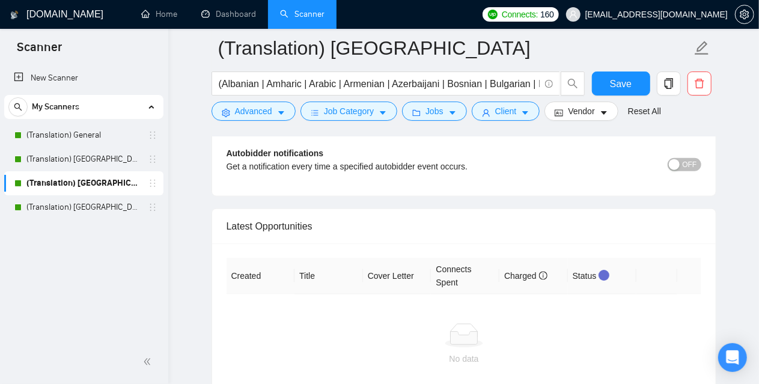
scroll to position [2866, 0]
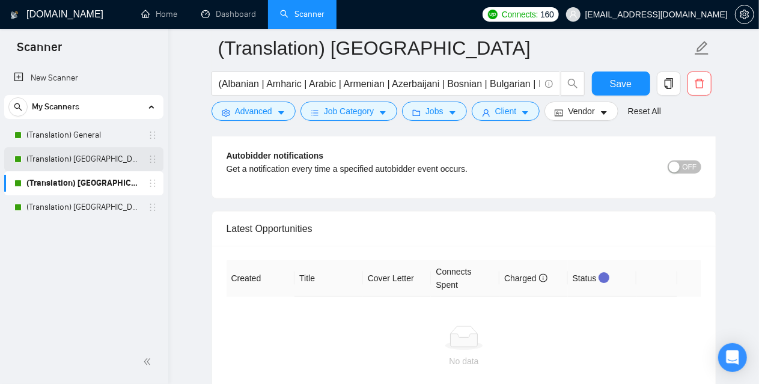
click at [94, 157] on link "(Translation) [GEOGRAPHIC_DATA]" at bounding box center [83, 159] width 114 height 24
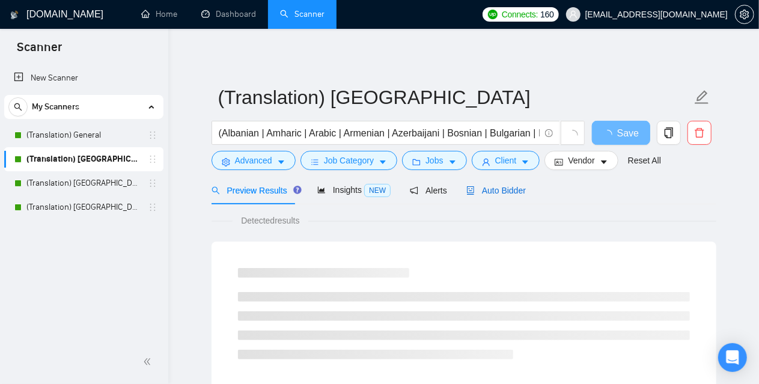
click at [493, 189] on span "Auto Bidder" at bounding box center [495, 191] width 59 height 10
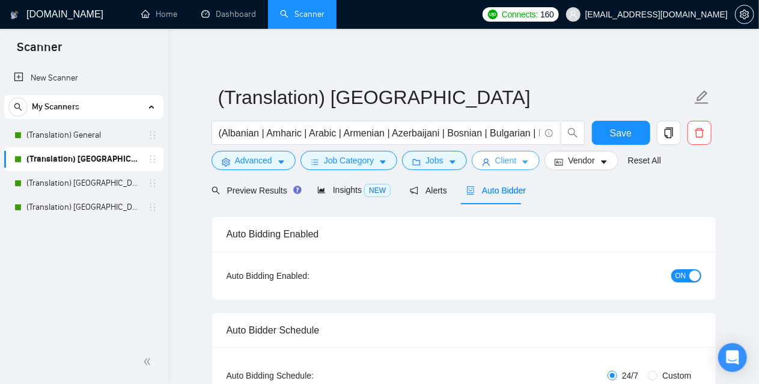
click at [485, 160] on icon "user" at bounding box center [486, 162] width 8 height 8
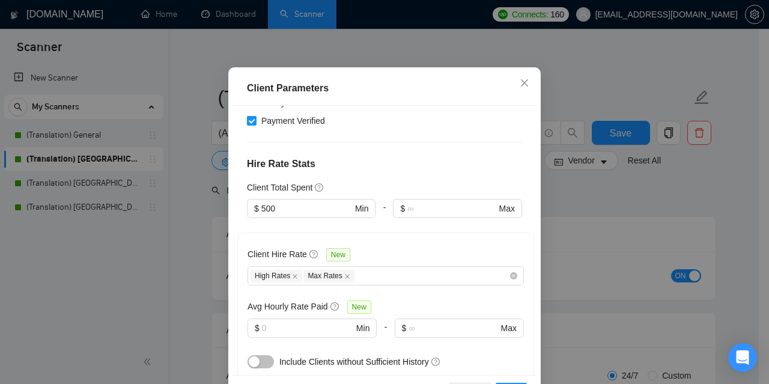
scroll to position [240, 0]
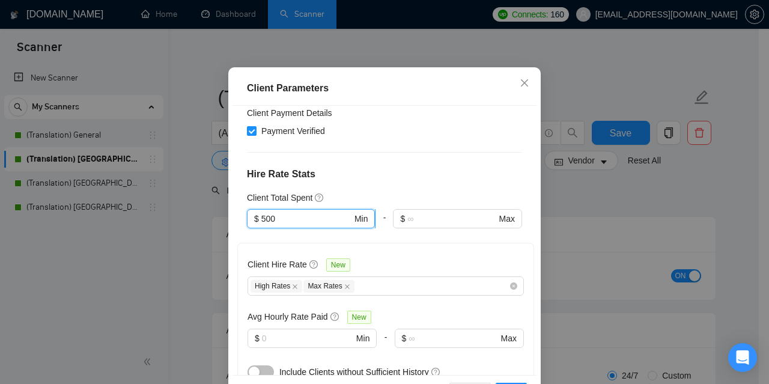
drag, startPoint x: 270, startPoint y: 267, endPoint x: 247, endPoint y: 262, distance: 23.9
click at [247, 228] on span "$ 500 Min" at bounding box center [311, 218] width 128 height 19
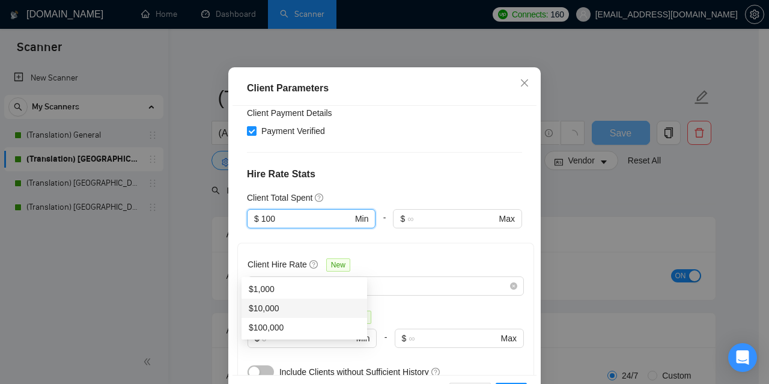
type input "100"
click at [380, 234] on div "Client Location Include Client Countries Americas Exclude Client Countries Sele…" at bounding box center [384, 240] width 304 height 268
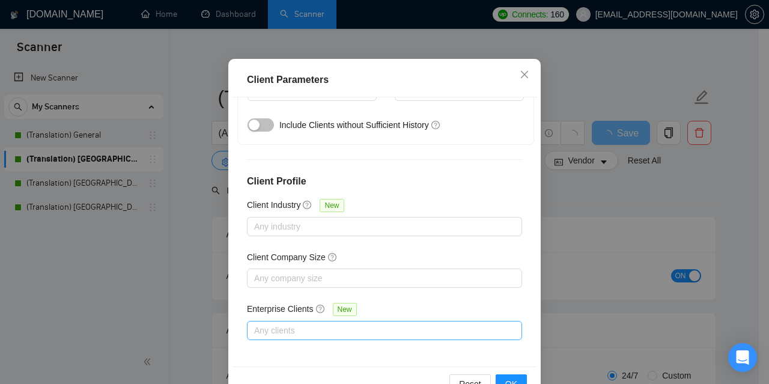
scroll to position [90, 0]
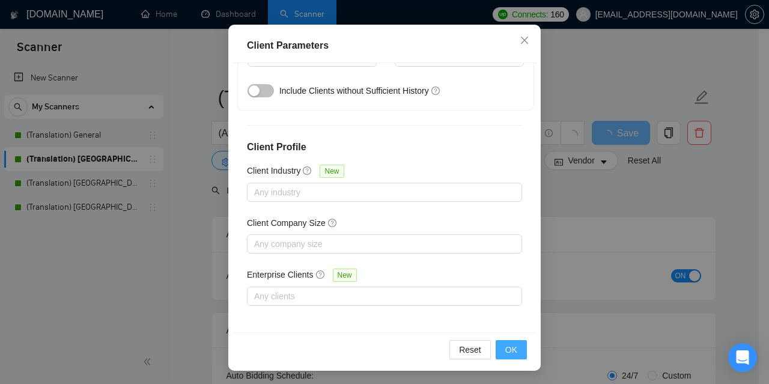
click at [509, 350] on span "OK" at bounding box center [511, 349] width 12 height 13
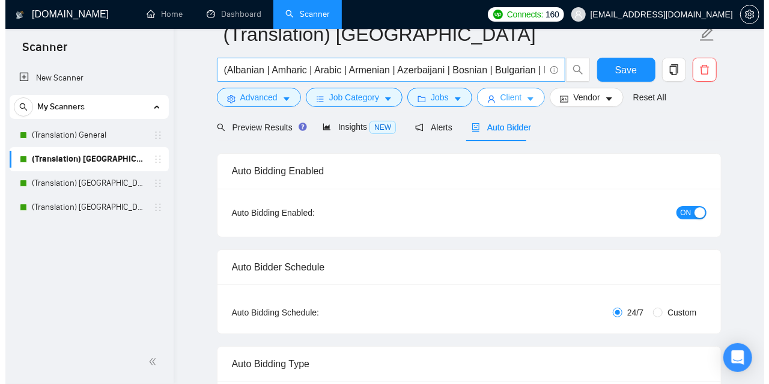
scroll to position [0, 0]
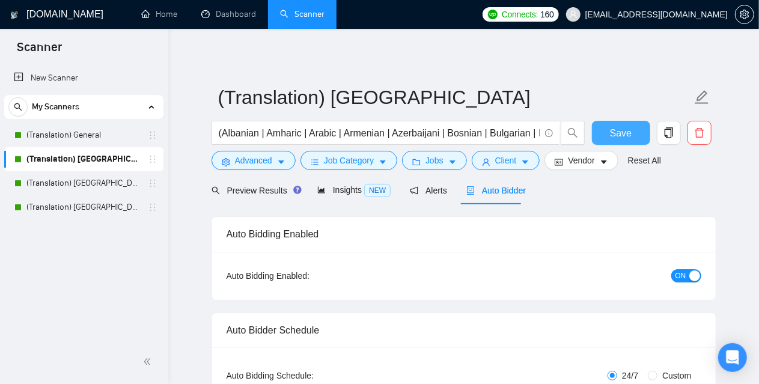
click at [611, 131] on span "Save" at bounding box center [621, 133] width 22 height 15
click at [425, 162] on span "Jobs" at bounding box center [434, 160] width 18 height 13
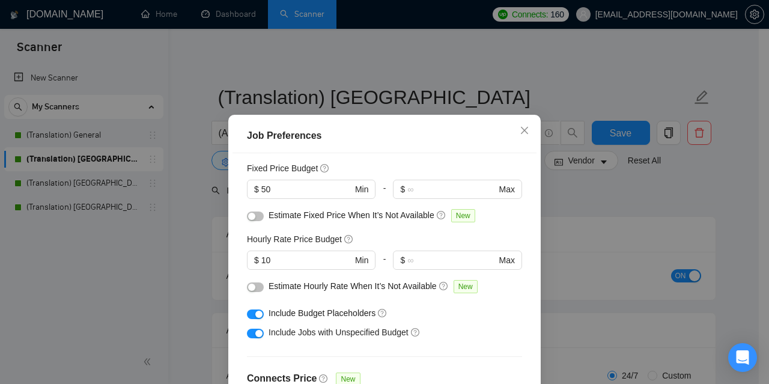
scroll to position [60, 0]
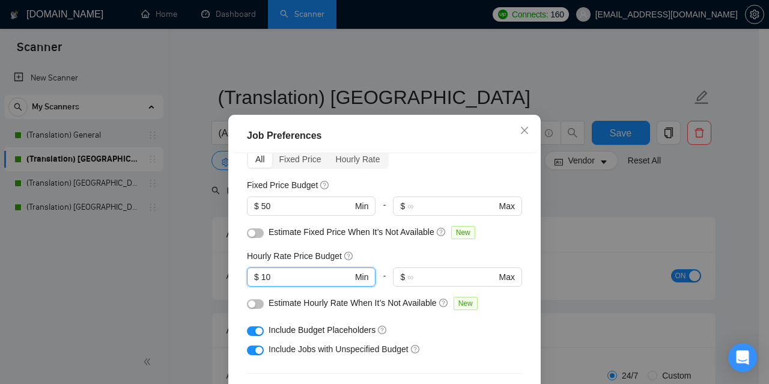
drag, startPoint x: 291, startPoint y: 273, endPoint x: 192, endPoint y: 268, distance: 98.6
click at [192, 268] on div "Job Preferences Budget Project Type All Fixed Price Hourly Rate Fixed Price Bud…" at bounding box center [384, 192] width 769 height 384
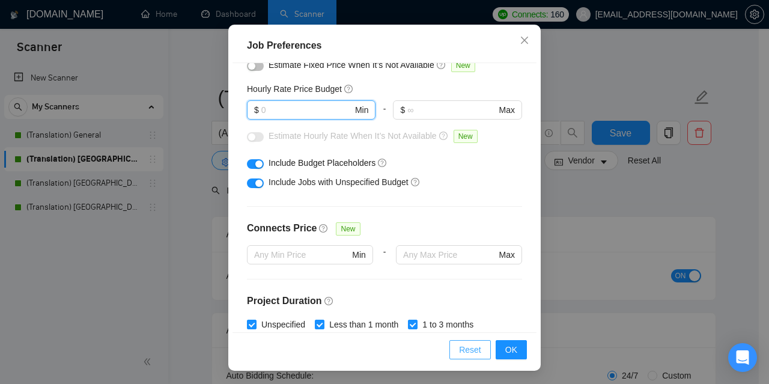
scroll to position [240, 0]
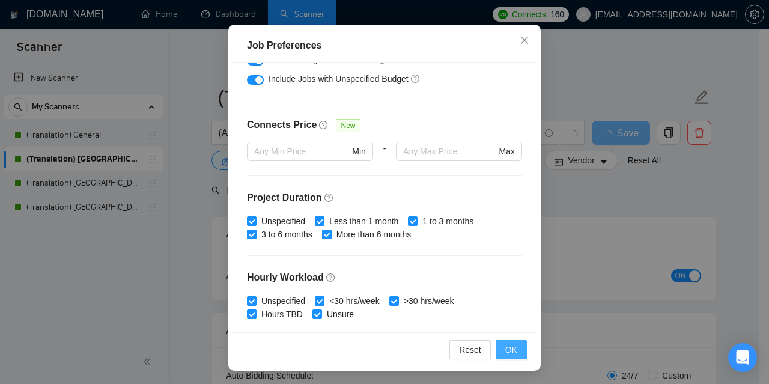
click at [506, 351] on span "OK" at bounding box center [511, 349] width 12 height 13
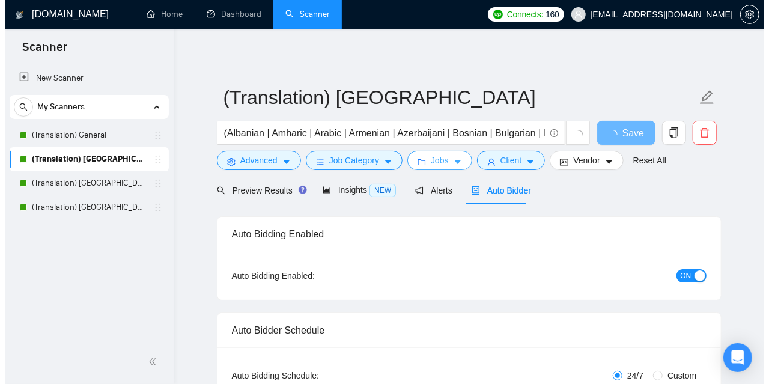
scroll to position [60, 0]
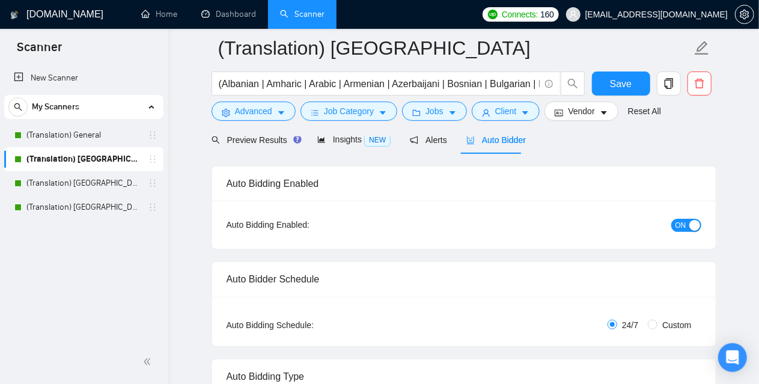
click at [623, 71] on form "(Translation) America (Albanian | Amharic | Arabic | Armenian | Azerbaijani | B…" at bounding box center [463, 78] width 505 height 98
click at [624, 82] on span "Save" at bounding box center [621, 83] width 22 height 15
click at [428, 112] on span "Jobs" at bounding box center [434, 111] width 18 height 13
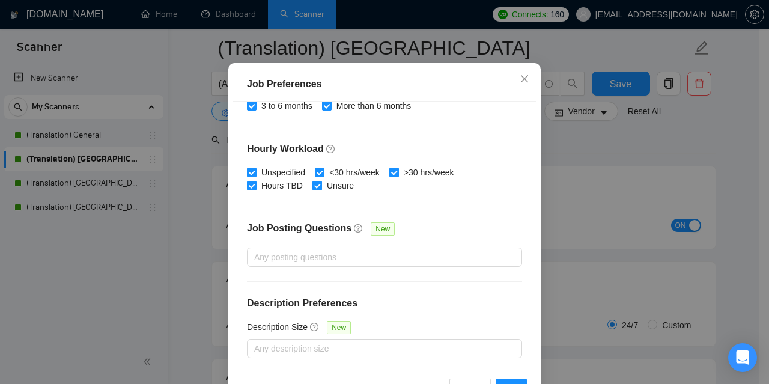
scroll to position [90, 0]
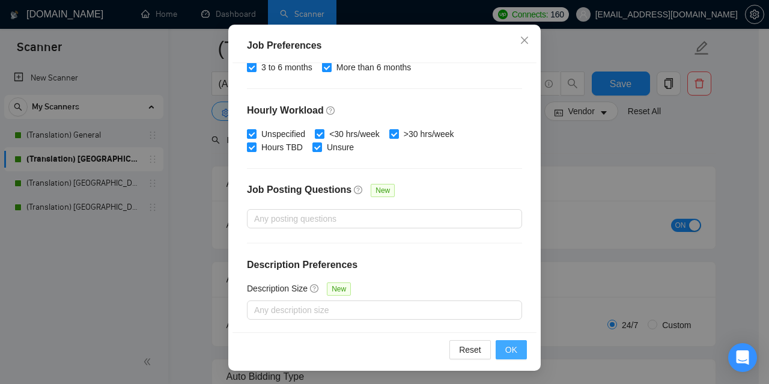
click at [510, 350] on span "OK" at bounding box center [511, 349] width 12 height 13
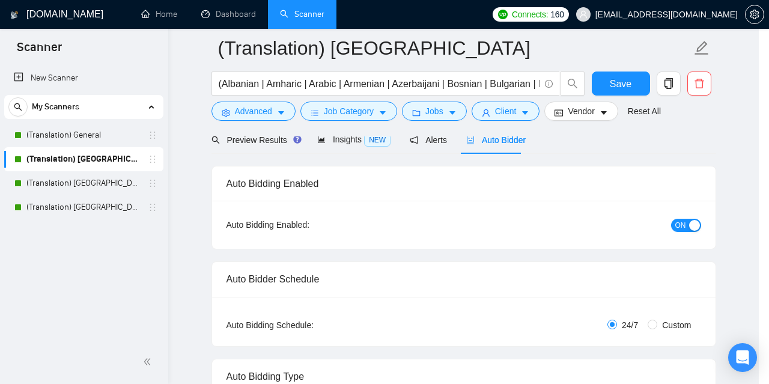
scroll to position [47, 0]
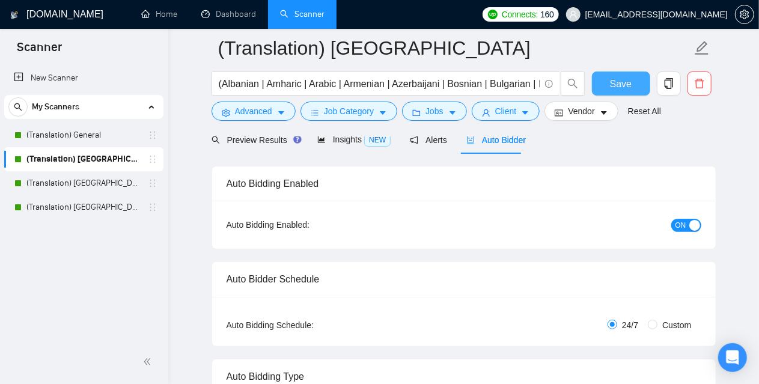
click at [619, 79] on span "Save" at bounding box center [621, 83] width 22 height 15
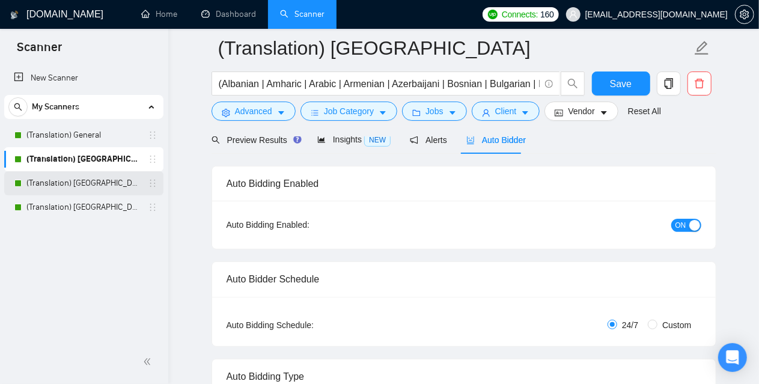
click at [99, 188] on link "(Translation) [GEOGRAPHIC_DATA]" at bounding box center [83, 183] width 114 height 24
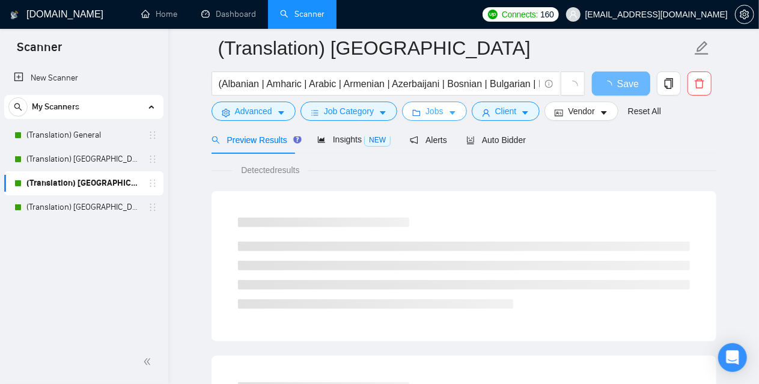
click at [439, 111] on button "Jobs" at bounding box center [434, 111] width 65 height 19
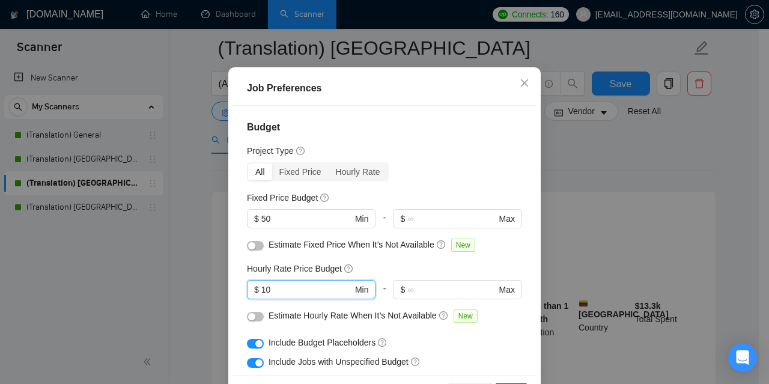
drag, startPoint x: 266, startPoint y: 337, endPoint x: 211, endPoint y: 327, distance: 56.1
click at [211, 327] on div "Job Preferences Budget Project Type All Fixed Price Hourly Rate Fixed Price Bud…" at bounding box center [384, 192] width 769 height 384
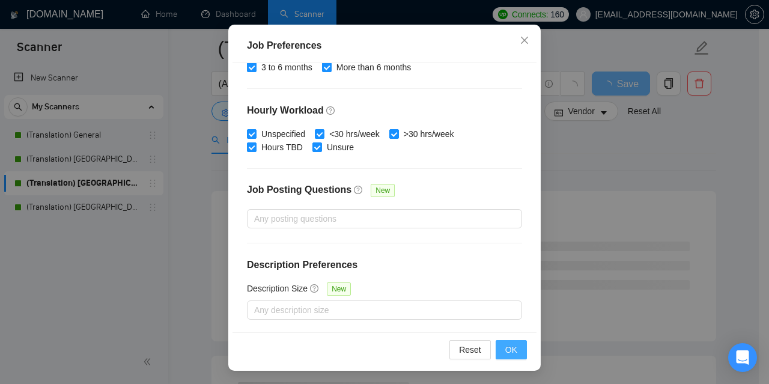
click at [511, 348] on span "OK" at bounding box center [511, 349] width 12 height 13
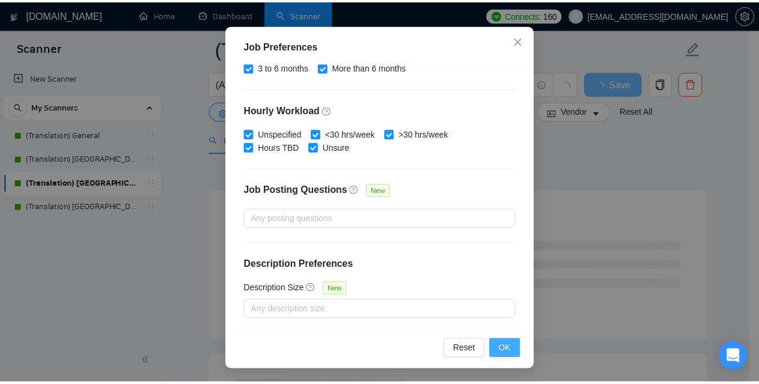
scroll to position [47, 0]
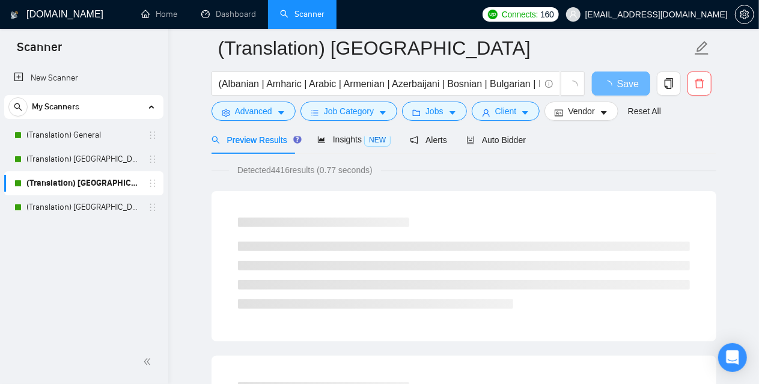
click at [500, 126] on form "(Translation) Europe (Albanian | Amharic | Arabic | Armenian | Azerbaijani | Bo…" at bounding box center [463, 78] width 505 height 98
click at [500, 134] on div at bounding box center [463, 132] width 505 height 10
click at [499, 138] on span "Auto Bidder" at bounding box center [495, 140] width 59 height 10
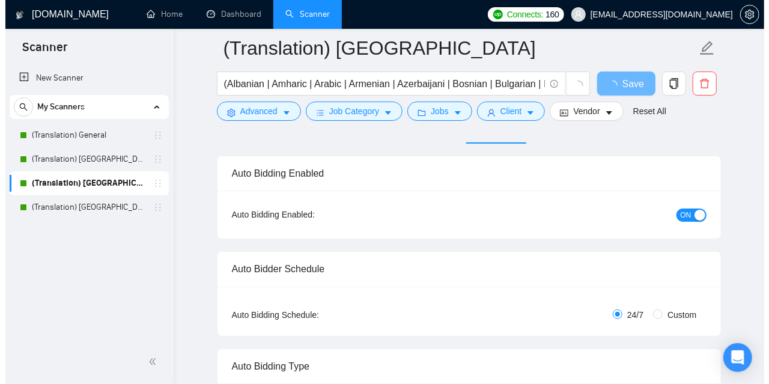
scroll to position [120, 0]
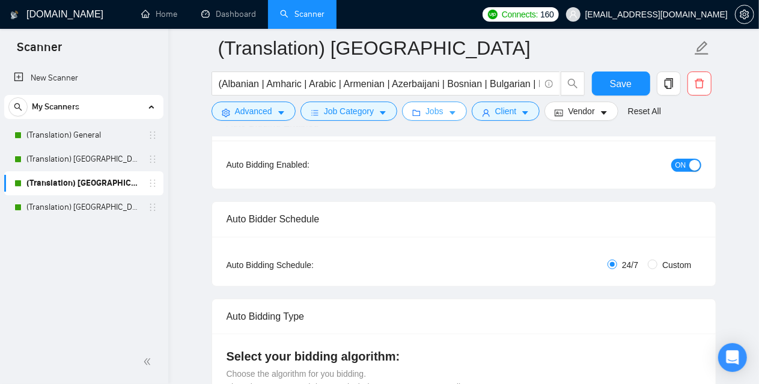
click at [436, 112] on span "Jobs" at bounding box center [434, 111] width 18 height 13
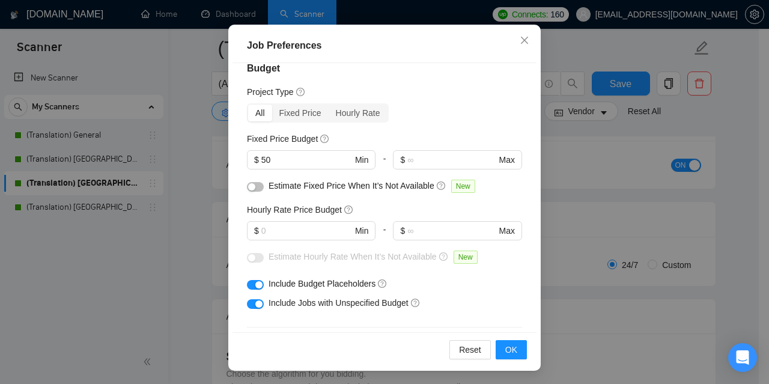
scroll to position [0, 0]
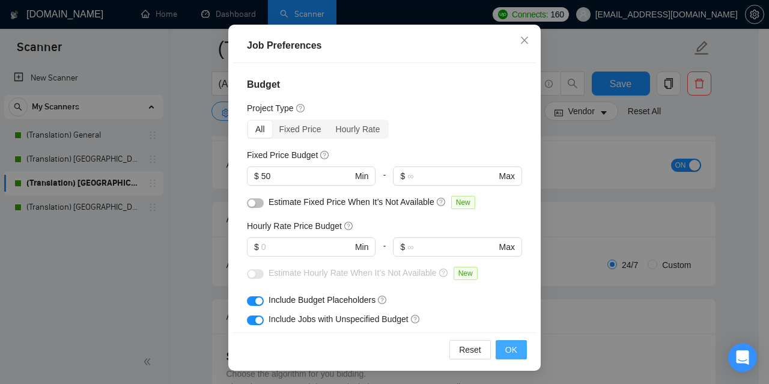
click at [507, 345] on span "OK" at bounding box center [511, 349] width 12 height 13
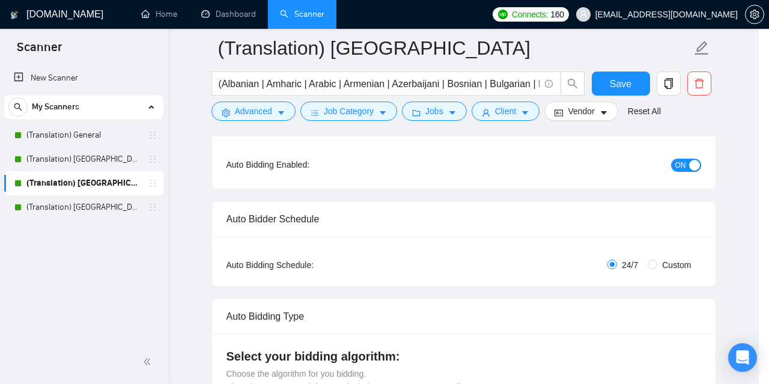
scroll to position [47, 0]
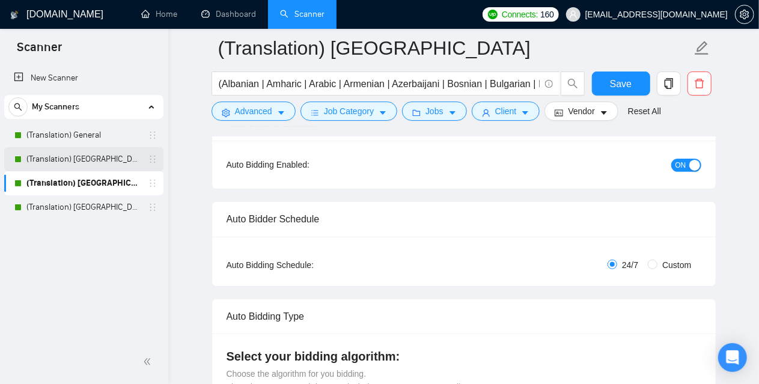
click at [83, 159] on link "(Translation) [GEOGRAPHIC_DATA]" at bounding box center [83, 159] width 114 height 24
click at [613, 75] on button "Save" at bounding box center [621, 83] width 58 height 24
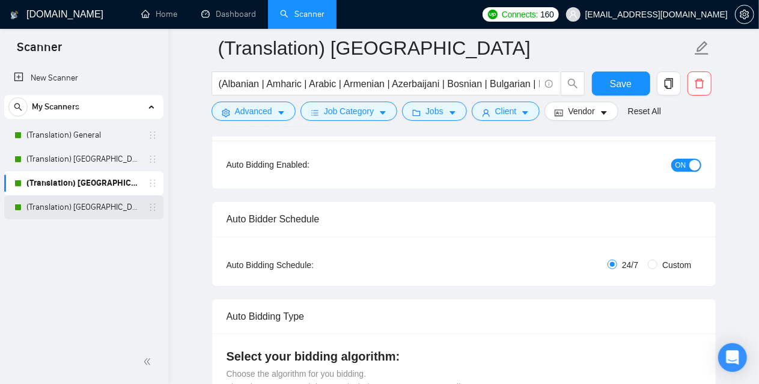
click at [98, 208] on link "(Translation) [GEOGRAPHIC_DATA]" at bounding box center [83, 207] width 114 height 24
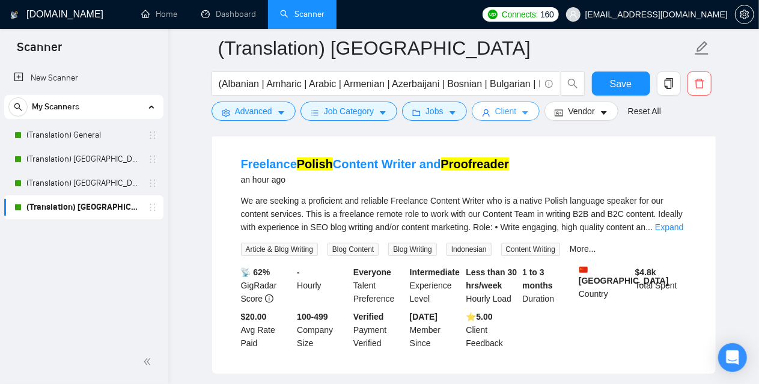
click at [482, 112] on icon "user" at bounding box center [486, 113] width 8 height 8
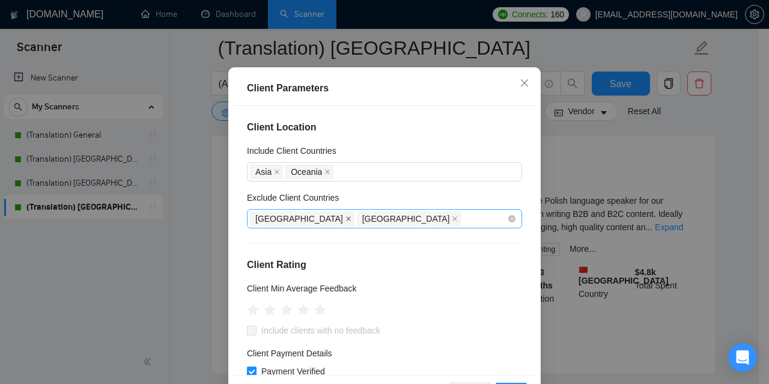
click at [345, 222] on icon "close" at bounding box center [348, 219] width 6 height 6
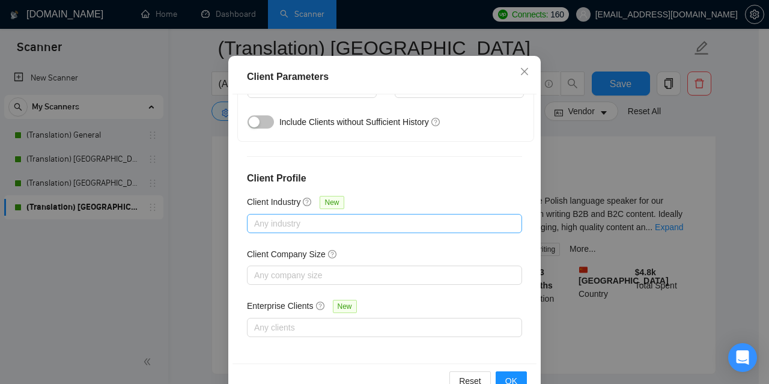
scroll to position [90, 0]
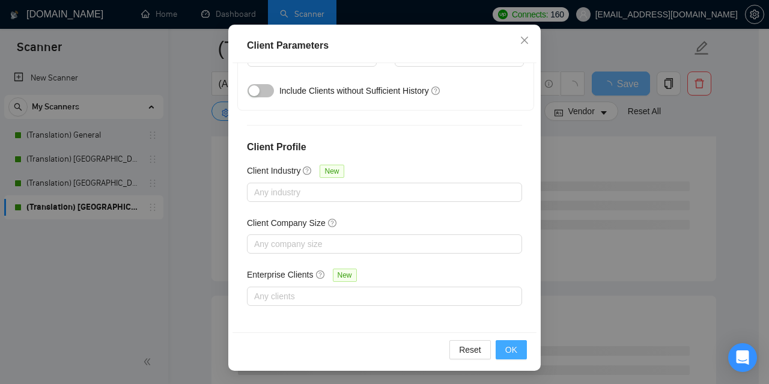
click at [510, 348] on span "OK" at bounding box center [511, 349] width 12 height 13
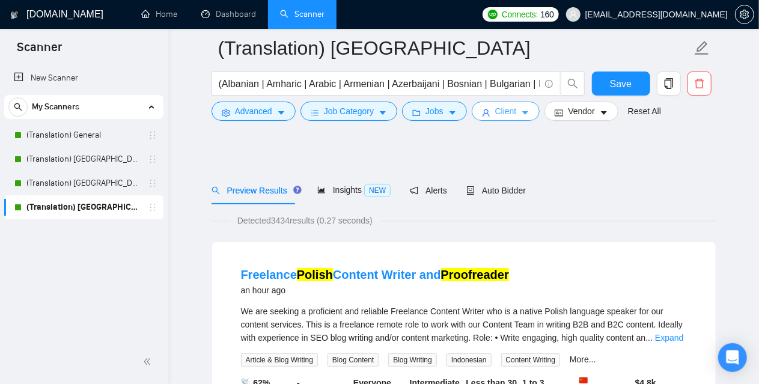
scroll to position [60, 0]
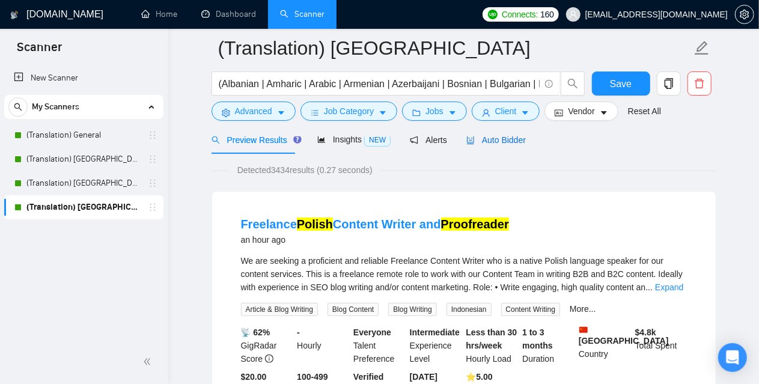
click at [508, 138] on span "Auto Bidder" at bounding box center [495, 140] width 59 height 10
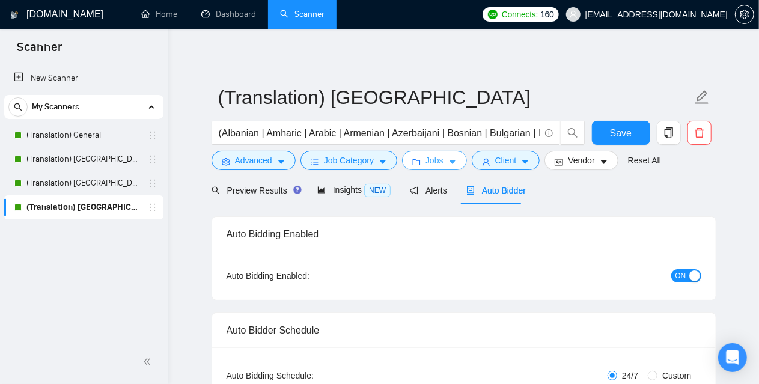
click at [425, 160] on span "Jobs" at bounding box center [434, 160] width 18 height 13
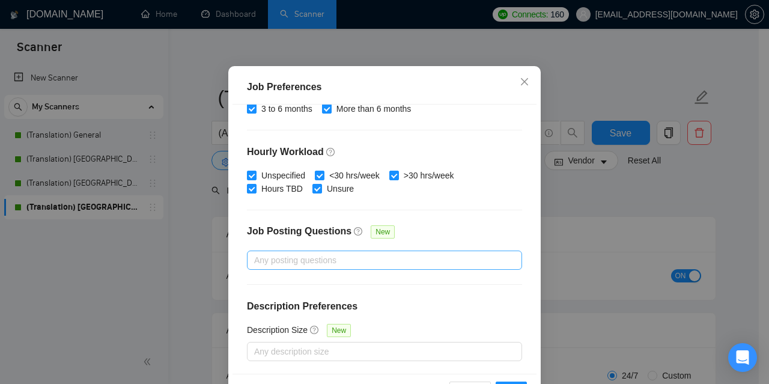
scroll to position [90, 0]
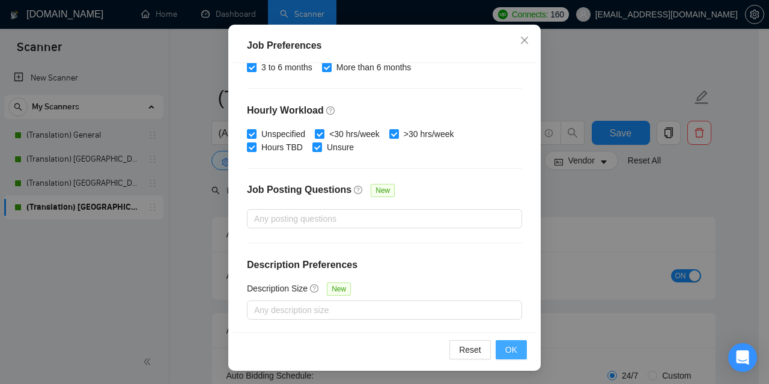
click at [508, 344] on span "OK" at bounding box center [511, 349] width 12 height 13
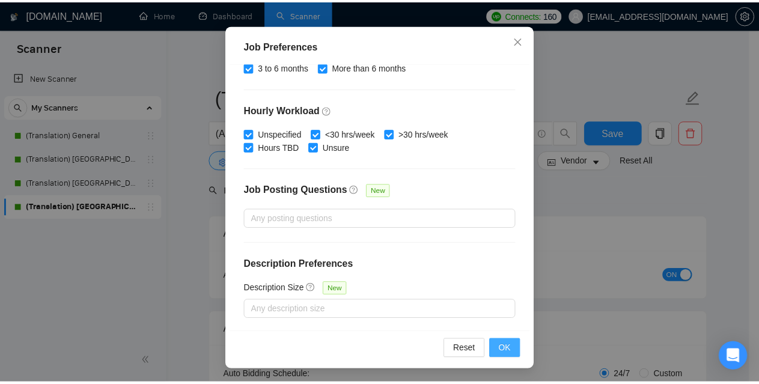
scroll to position [47, 0]
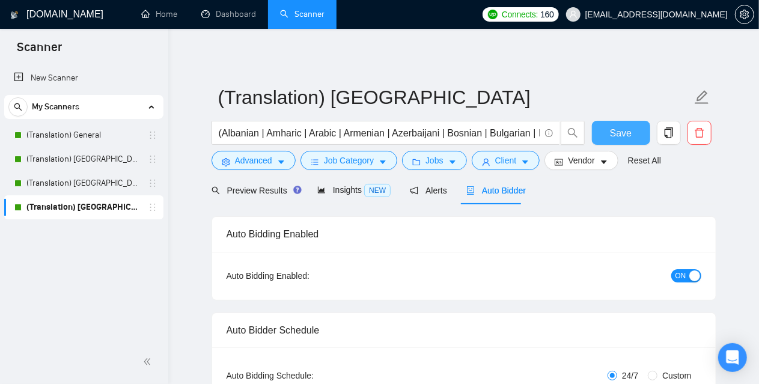
click at [635, 126] on button "Save" at bounding box center [621, 133] width 58 height 24
click at [53, 135] on link "(Translation) General" at bounding box center [83, 135] width 114 height 24
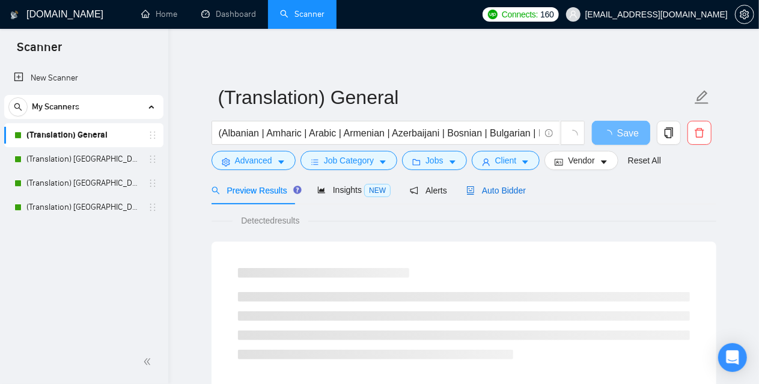
click at [485, 195] on span "Auto Bidder" at bounding box center [495, 191] width 59 height 10
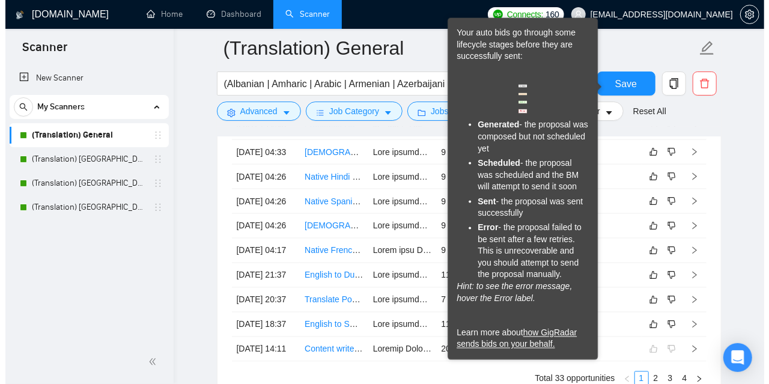
scroll to position [3243, 0]
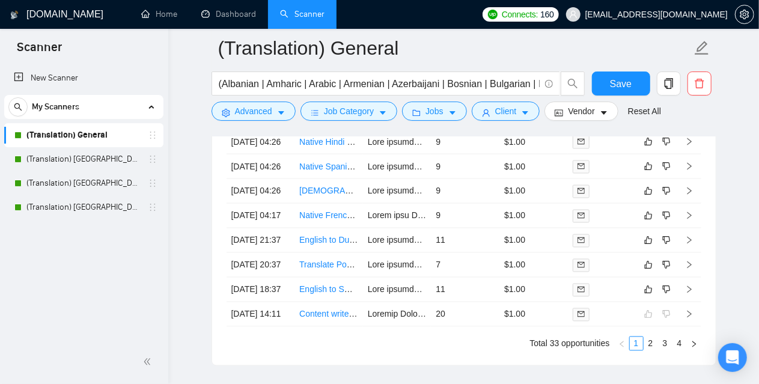
click at [694, 154] on td at bounding box center [689, 142] width 24 height 25
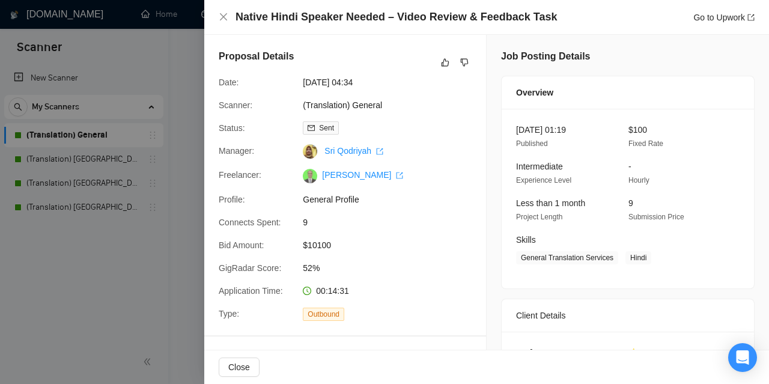
click at [184, 224] on div at bounding box center [384, 192] width 769 height 384
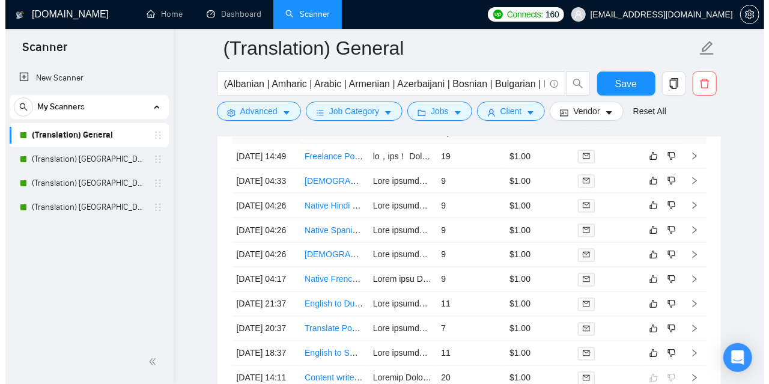
scroll to position [3243, 0]
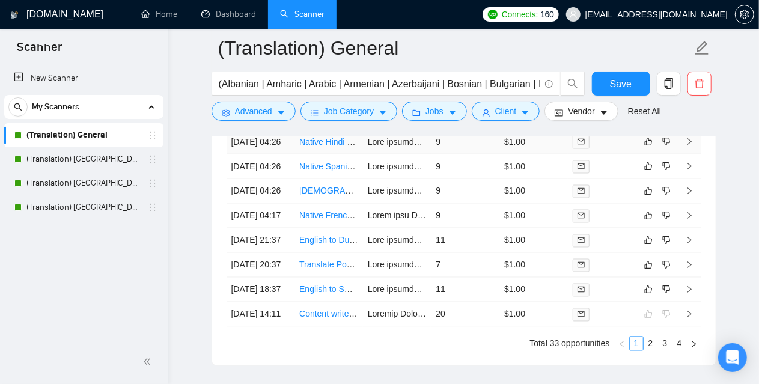
click at [694, 154] on td at bounding box center [689, 142] width 24 height 25
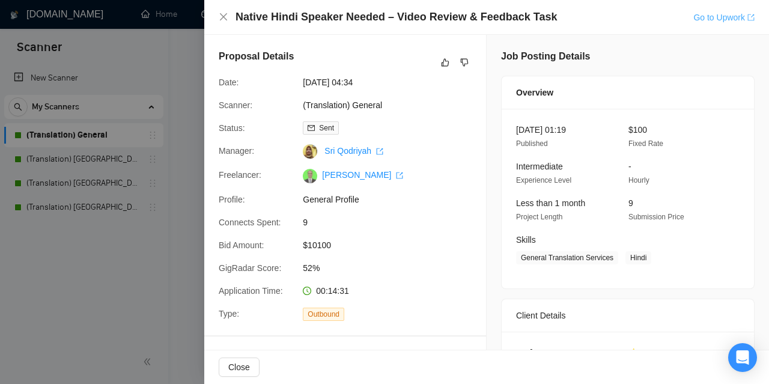
click at [714, 18] on link "Go to Upwork" at bounding box center [723, 18] width 61 height 10
click at [179, 224] on div at bounding box center [384, 192] width 769 height 384
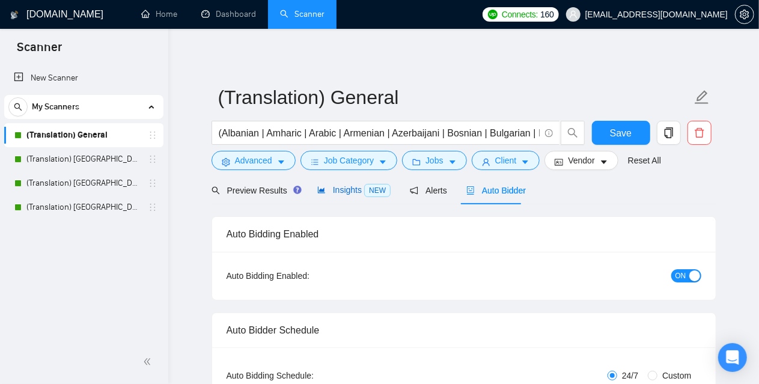
click at [348, 195] on div "Insights NEW" at bounding box center [353, 190] width 73 height 14
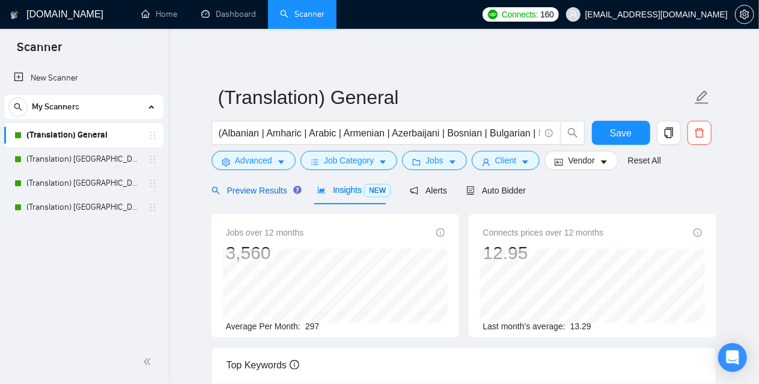
click at [241, 191] on span "Preview Results" at bounding box center [254, 191] width 86 height 10
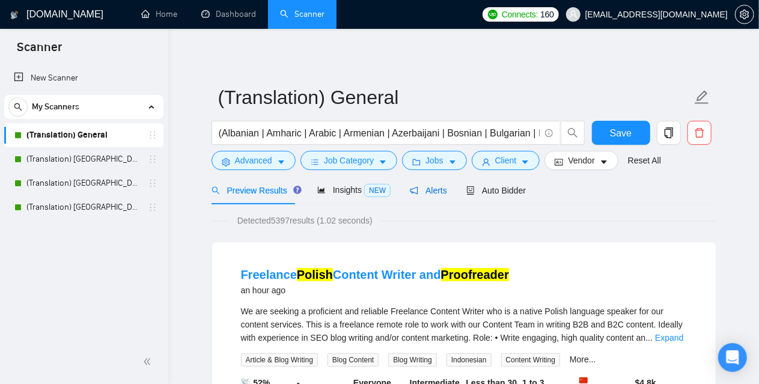
click at [423, 194] on span "Alerts" at bounding box center [428, 191] width 37 height 10
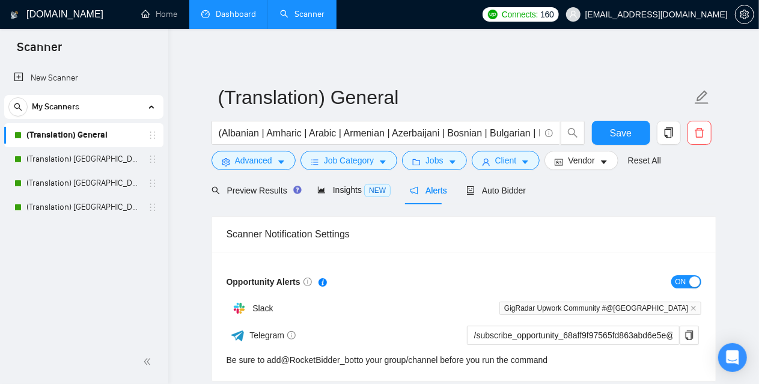
click at [222, 17] on link "Dashboard" at bounding box center [228, 14] width 55 height 10
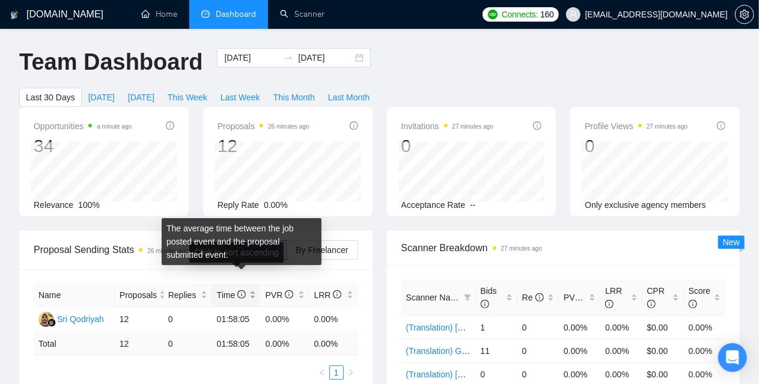
click at [241, 290] on icon "info-circle" at bounding box center [241, 294] width 8 height 8
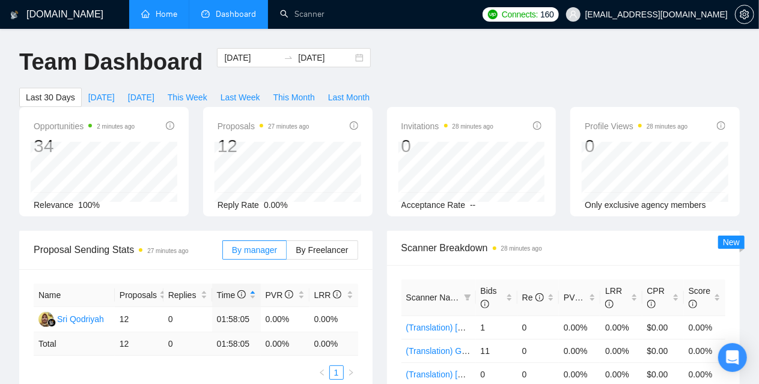
click at [174, 11] on link "Home" at bounding box center [159, 14] width 36 height 10
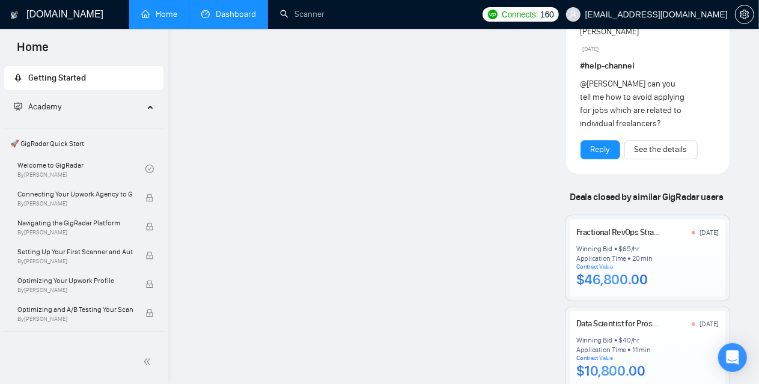
scroll to position [1442, 0]
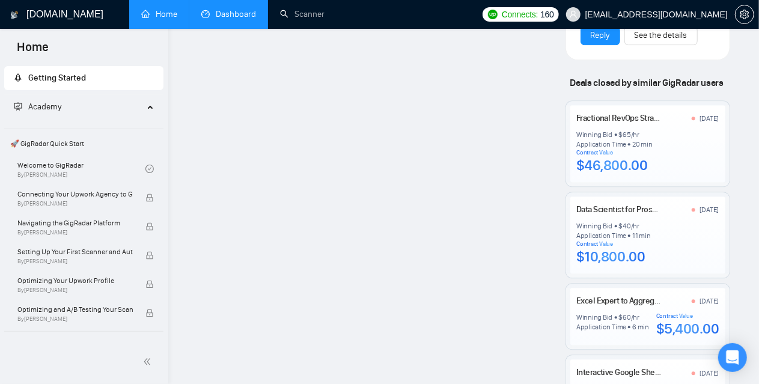
click at [598, 149] on div "Contract Value" at bounding box center [611, 152] width 71 height 7
click at [609, 112] on div "Fractional RevOps Strategist & HubSpot Admin 8 days ago Winning Bid $ 65 /hr Ap…" at bounding box center [647, 143] width 142 height 62
click at [623, 113] on link "Fractional RevOps Strategist & HubSpot Admin" at bounding box center [656, 118] width 160 height 10
click at [603, 204] on link "Data Scientist for Prospect Scoring System Development" at bounding box center [674, 209] width 196 height 10
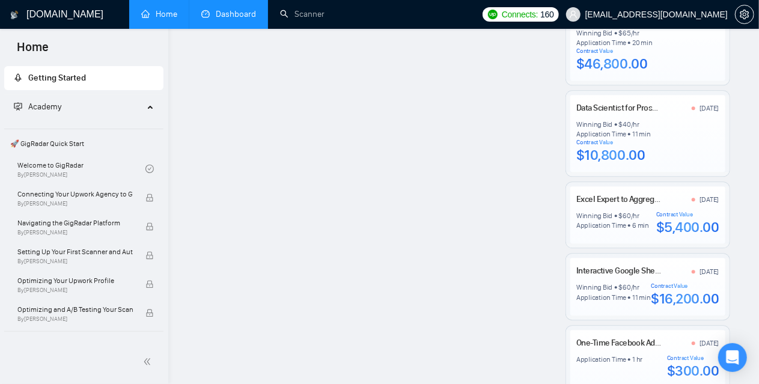
scroll to position [1562, 0]
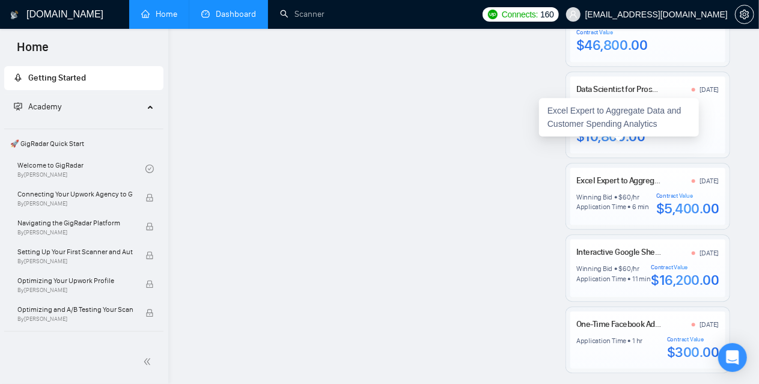
click at [625, 175] on link "Excel Expert to Aggregate Data and Customer Spending Analytics" at bounding box center [687, 180] width 223 height 10
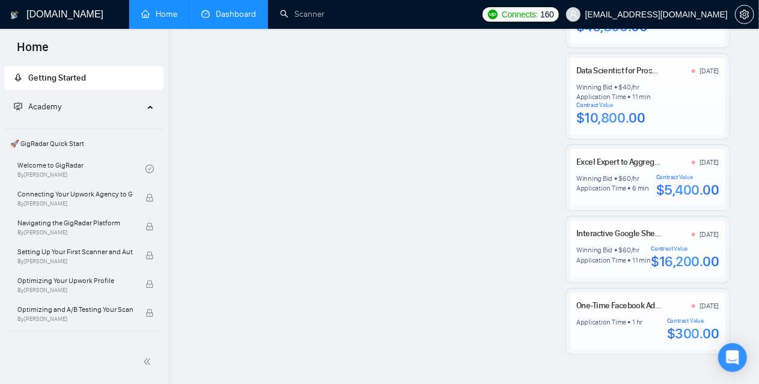
scroll to position [1599, 0]
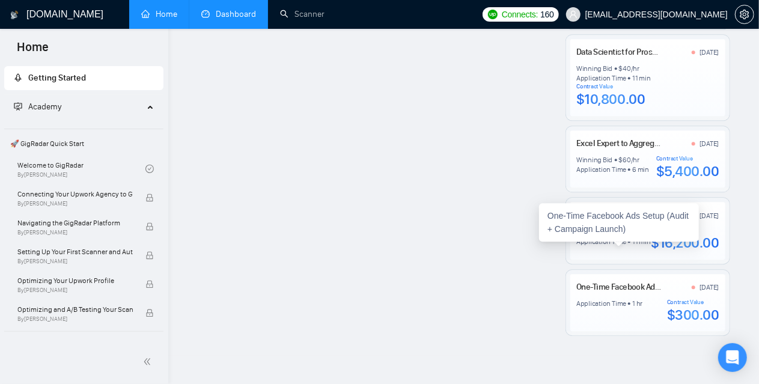
click at [623, 241] on div "One-Time Facebook Ads Setup (Audit + Campaign Launch)" at bounding box center [619, 222] width 160 height 38
click at [610, 282] on link "One-Time Facebook Ads Setup (Audit + Campaign Launch)" at bounding box center [674, 287] width 197 height 10
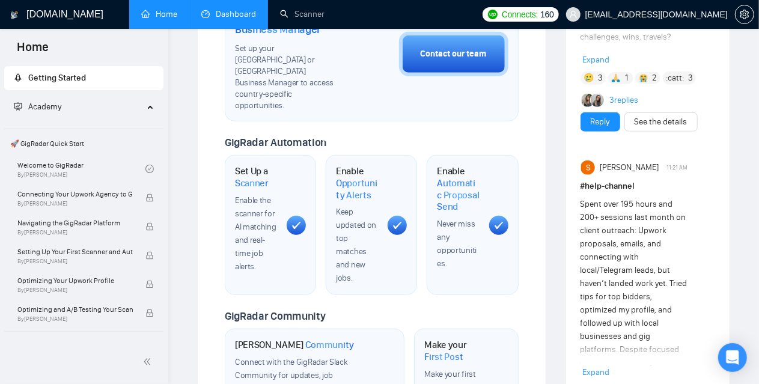
scroll to position [360, 0]
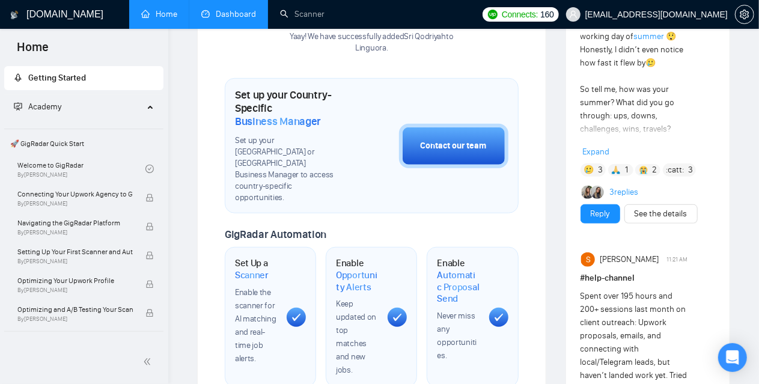
click at [235, 16] on link "Dashboard" at bounding box center [228, 14] width 55 height 10
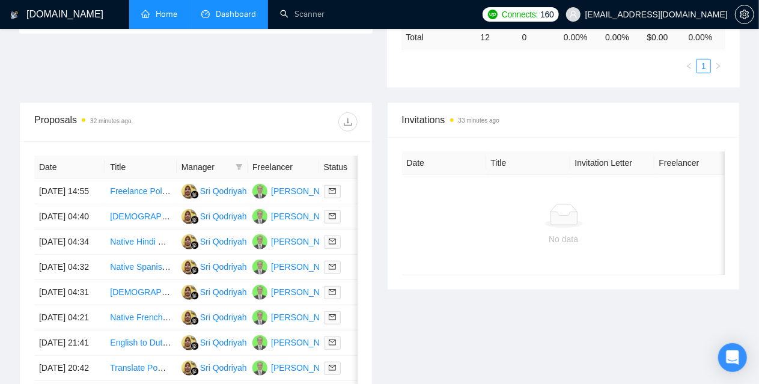
scroll to position [601, 0]
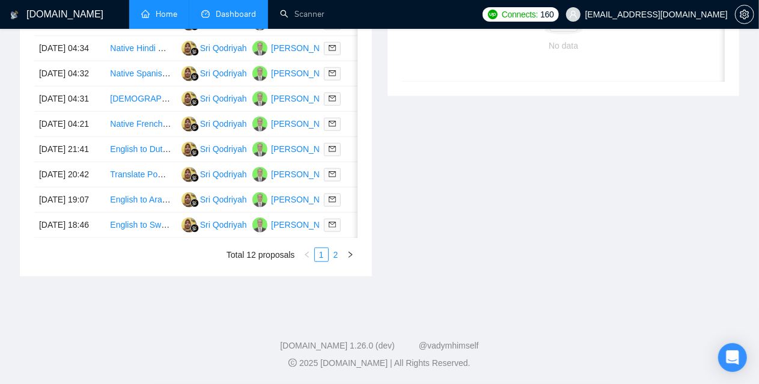
click at [338, 261] on link "2" at bounding box center [335, 254] width 13 height 13
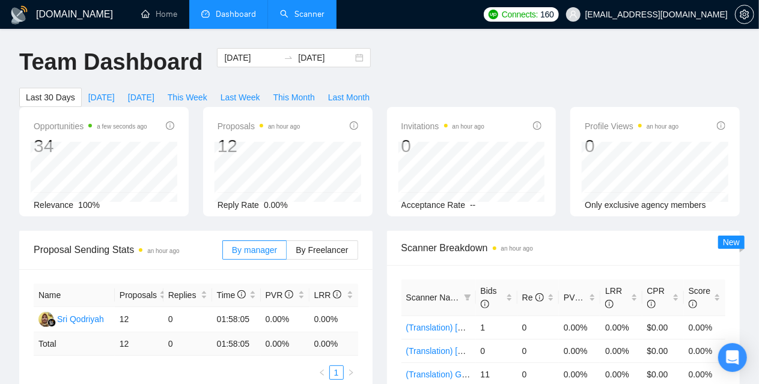
click at [324, 19] on link "Scanner" at bounding box center [302, 14] width 44 height 10
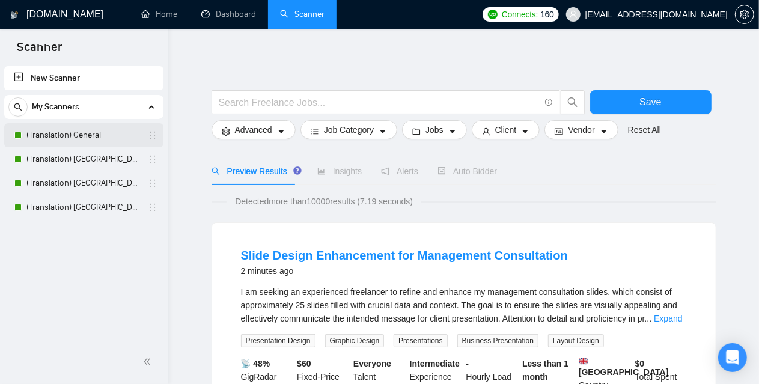
click at [70, 136] on link "(Translation) General" at bounding box center [83, 135] width 114 height 24
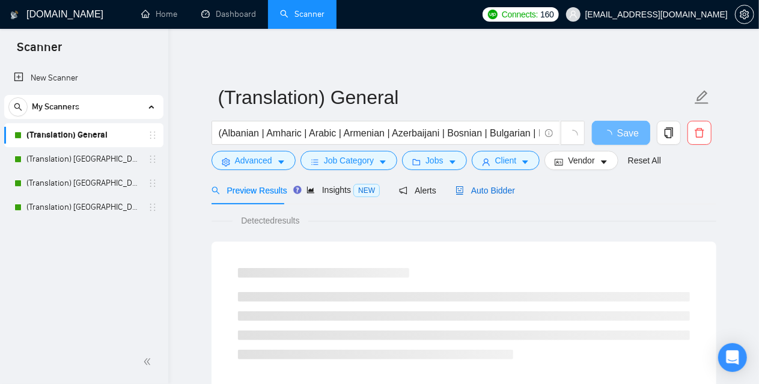
click at [494, 187] on span "Auto Bidder" at bounding box center [484, 191] width 59 height 10
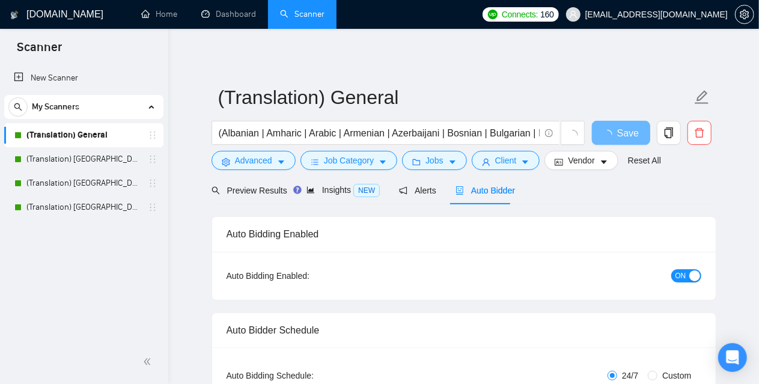
checkbox input "true"
click at [247, 186] on span "Preview Results" at bounding box center [249, 191] width 76 height 10
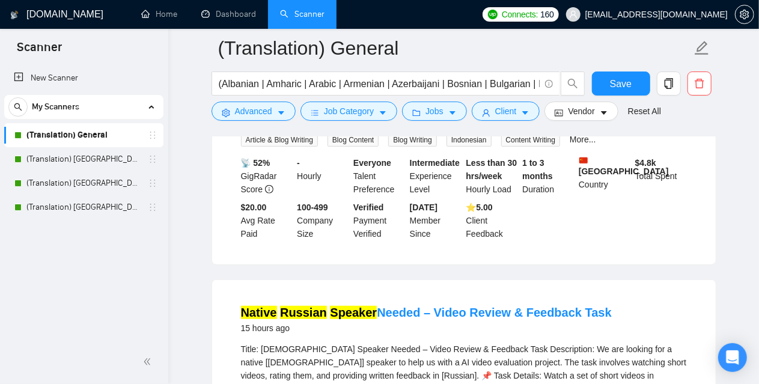
scroll to position [300, 0]
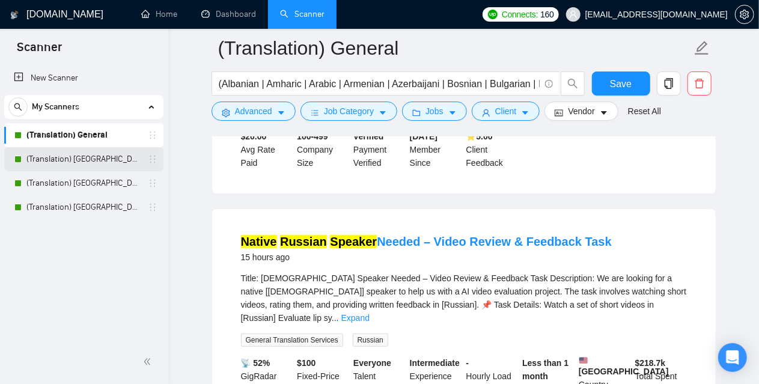
click at [59, 157] on link "(Translation) [GEOGRAPHIC_DATA]" at bounding box center [83, 159] width 114 height 24
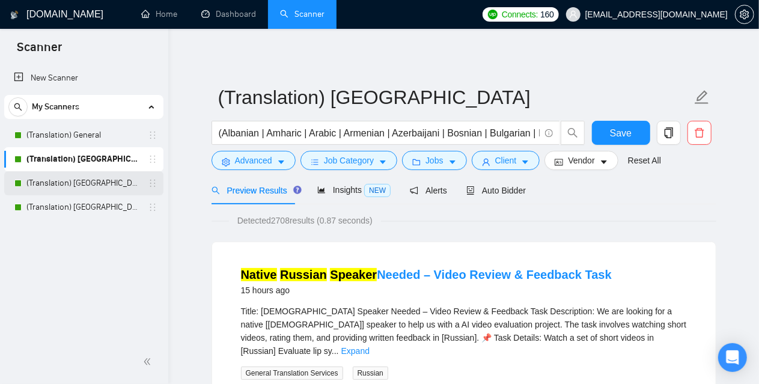
click at [97, 183] on link "(Translation) [GEOGRAPHIC_DATA]" at bounding box center [83, 183] width 114 height 24
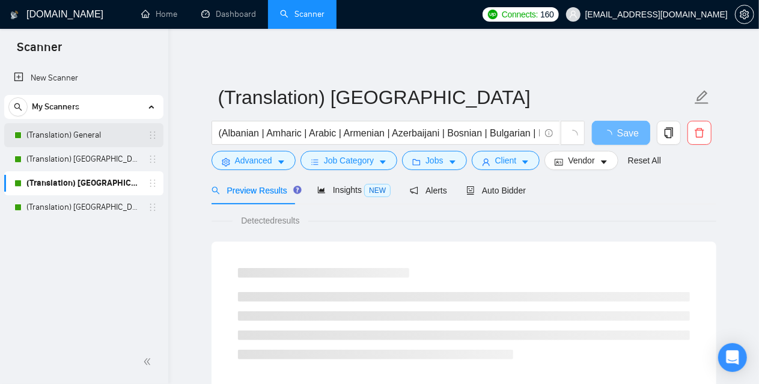
click at [87, 128] on link "(Translation) General" at bounding box center [83, 135] width 114 height 24
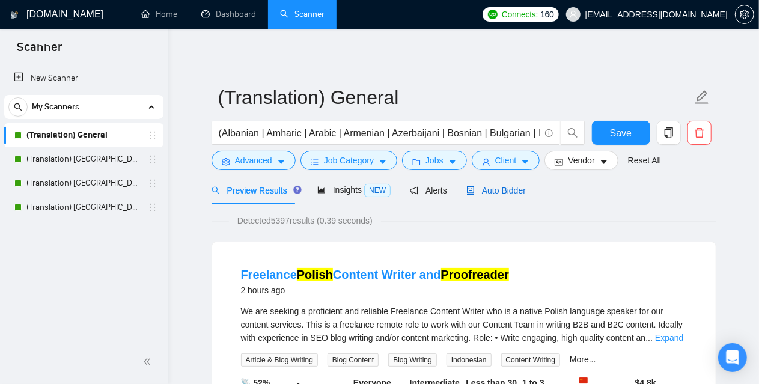
click at [496, 192] on span "Auto Bidder" at bounding box center [495, 191] width 59 height 10
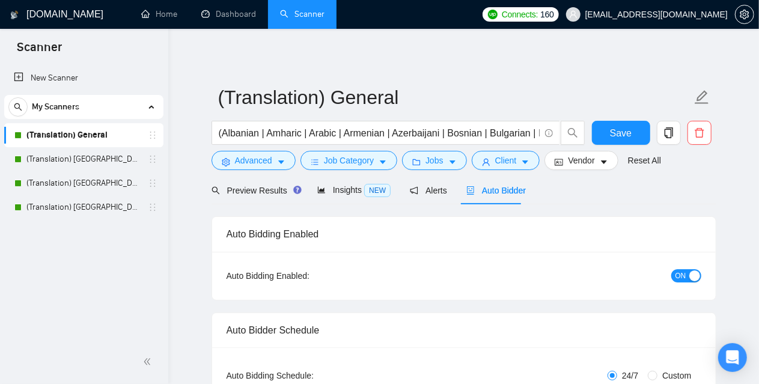
checkbox input "true"
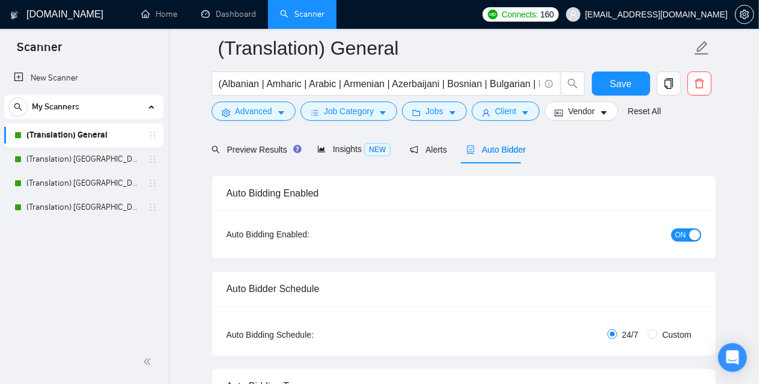
scroll to position [60, 0]
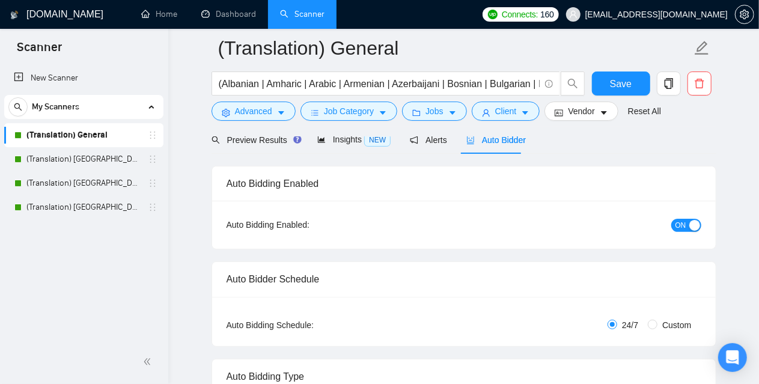
click at [255, 136] on div at bounding box center [463, 132] width 505 height 10
click at [247, 142] on span "Preview Results" at bounding box center [254, 140] width 86 height 10
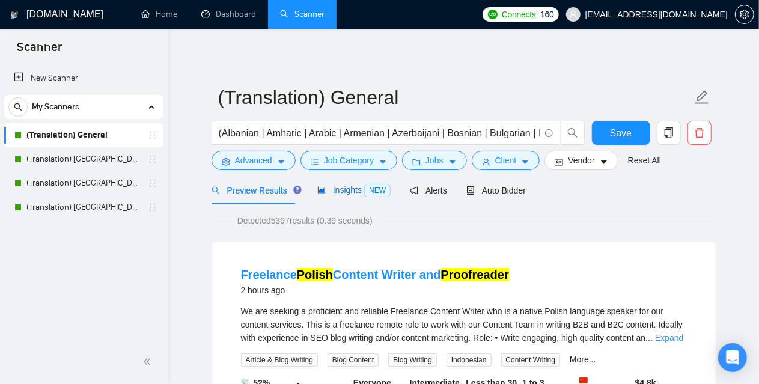
click at [343, 194] on span "Insights NEW" at bounding box center [353, 190] width 73 height 10
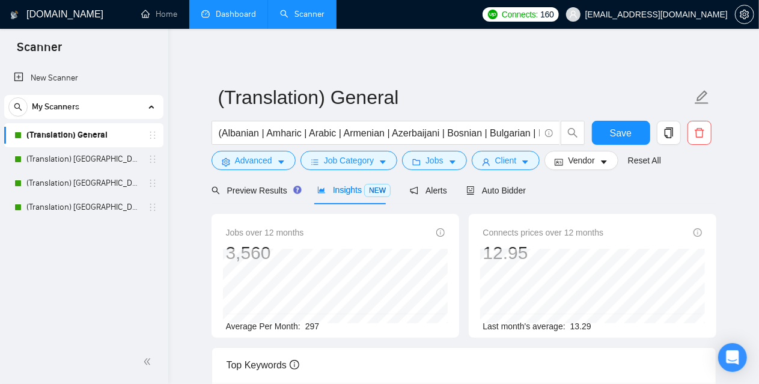
click at [235, 13] on link "Dashboard" at bounding box center [228, 14] width 55 height 10
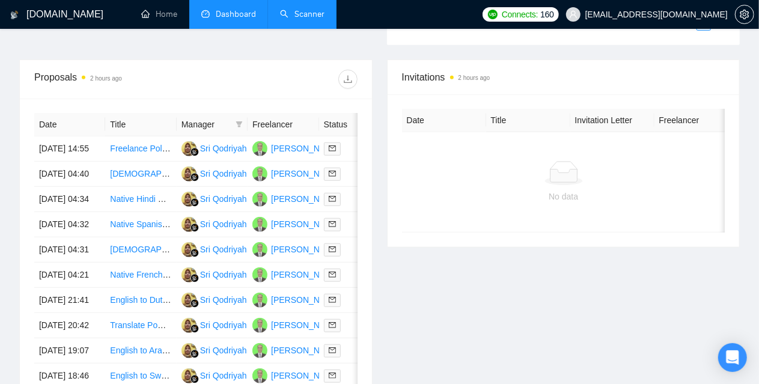
scroll to position [420, 0]
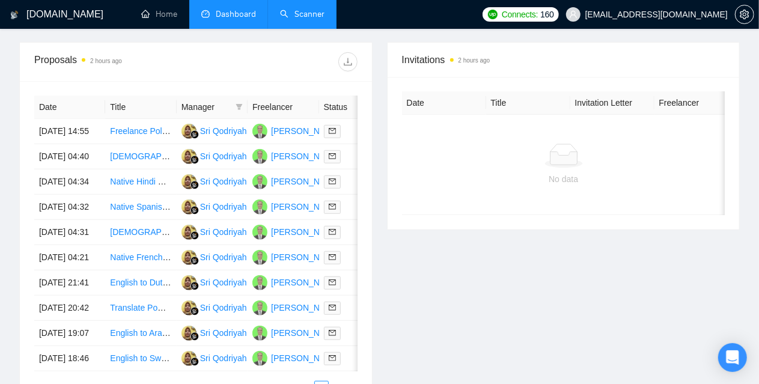
click at [327, 52] on div at bounding box center [277, 61] width 162 height 19
